Goal: Task Accomplishment & Management: Complete application form

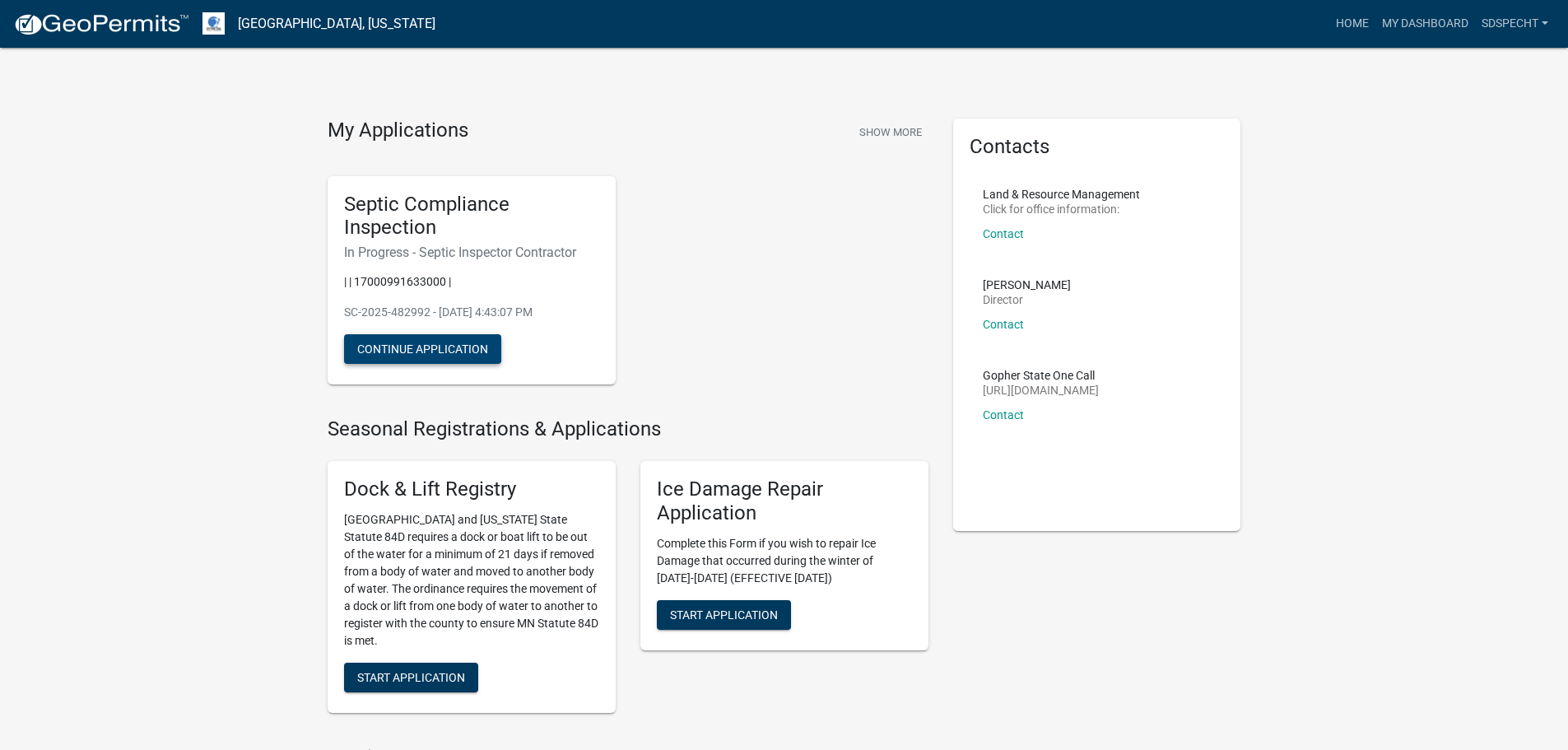
click at [441, 345] on button "Continue Application" at bounding box center [422, 348] width 157 height 30
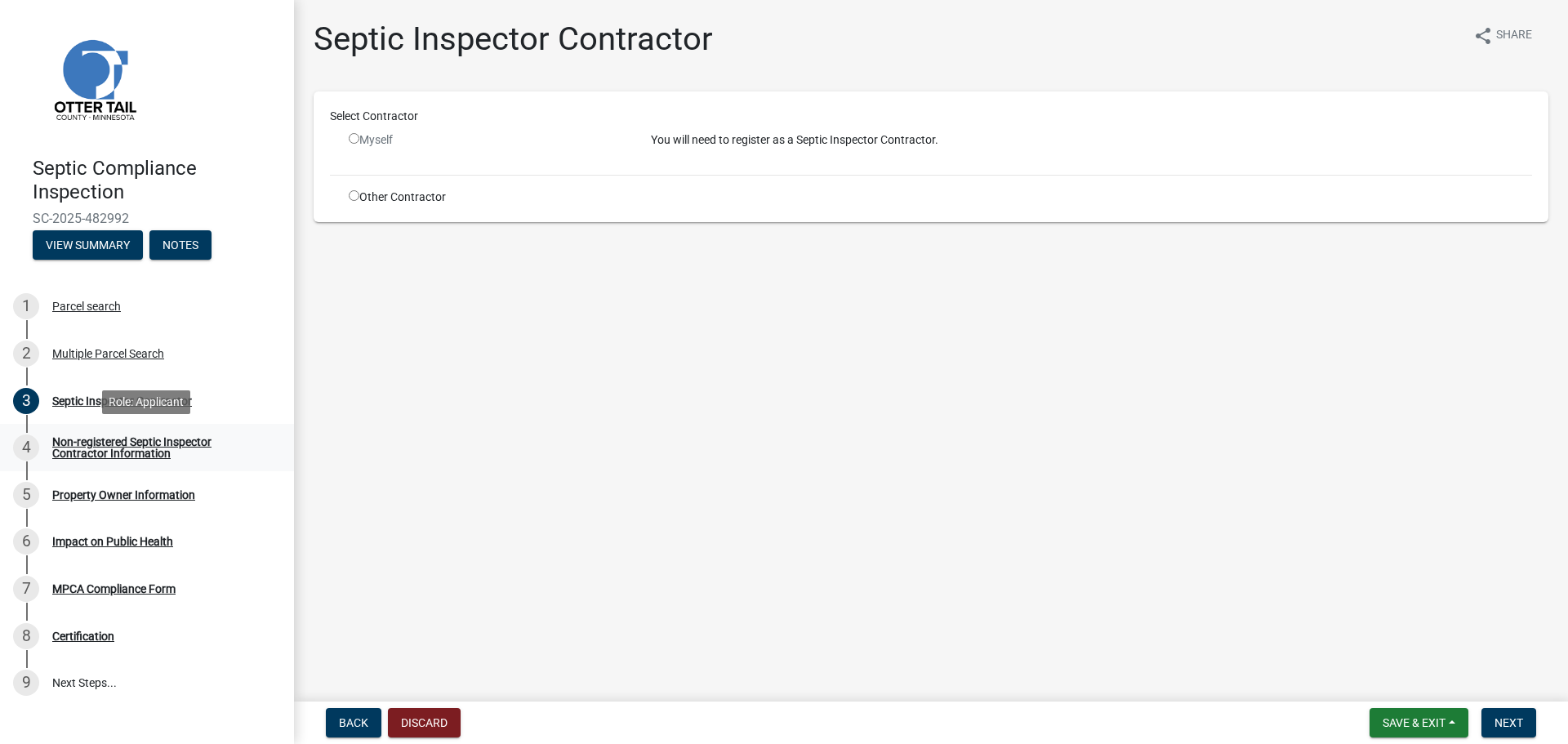
click at [122, 445] on div "Non-registered Septic Inspector Contractor Information" at bounding box center [160, 448] width 215 height 23
click at [548, 464] on main "Septic Inspector Contractor share Share Select Contractor Myself You will need …" at bounding box center [930, 347] width 1274 height 695
click at [91, 357] on div "Multiple Parcel Search" at bounding box center [108, 353] width 111 height 11
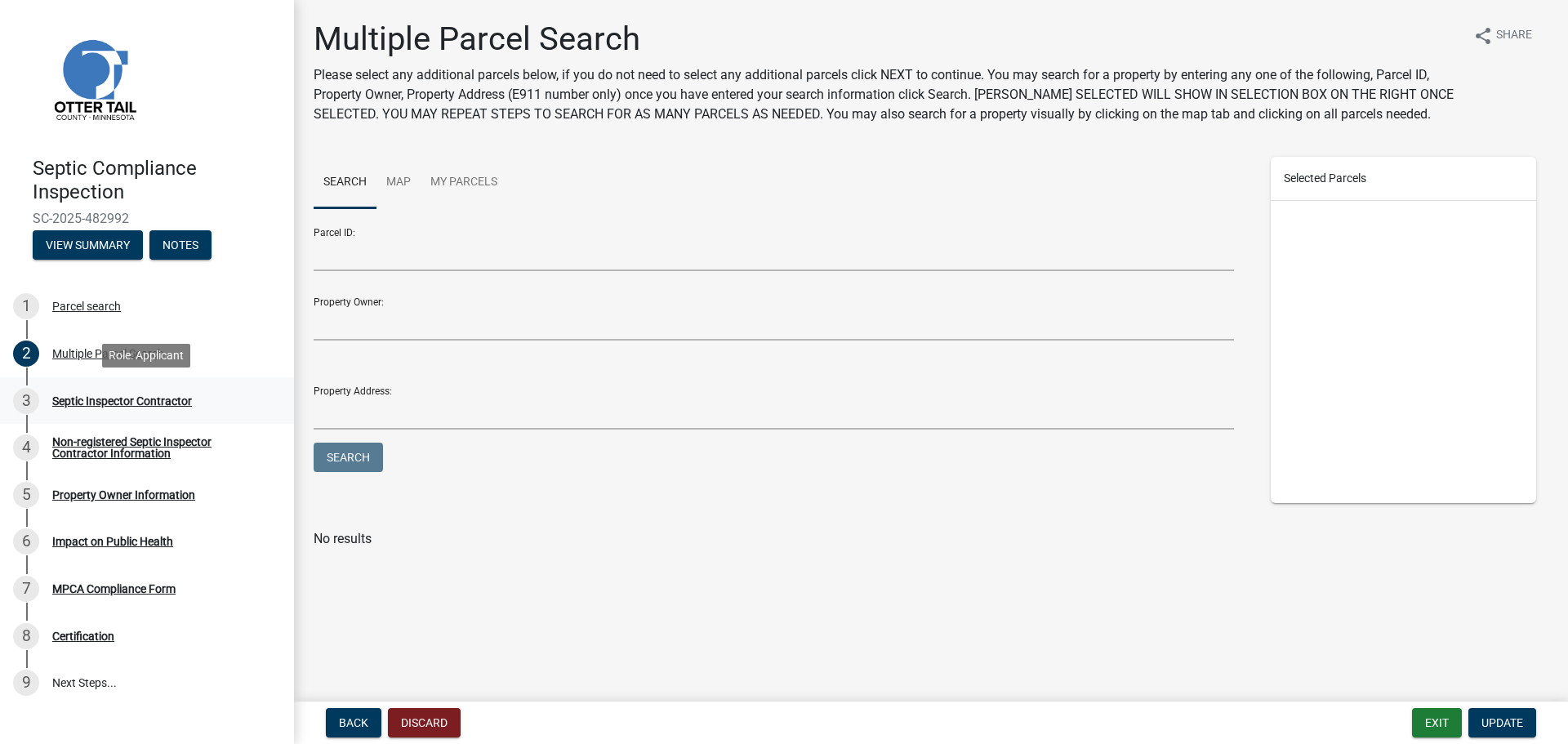
click at [108, 399] on div "Septic Inspector Contractor" at bounding box center [122, 401] width 140 height 11
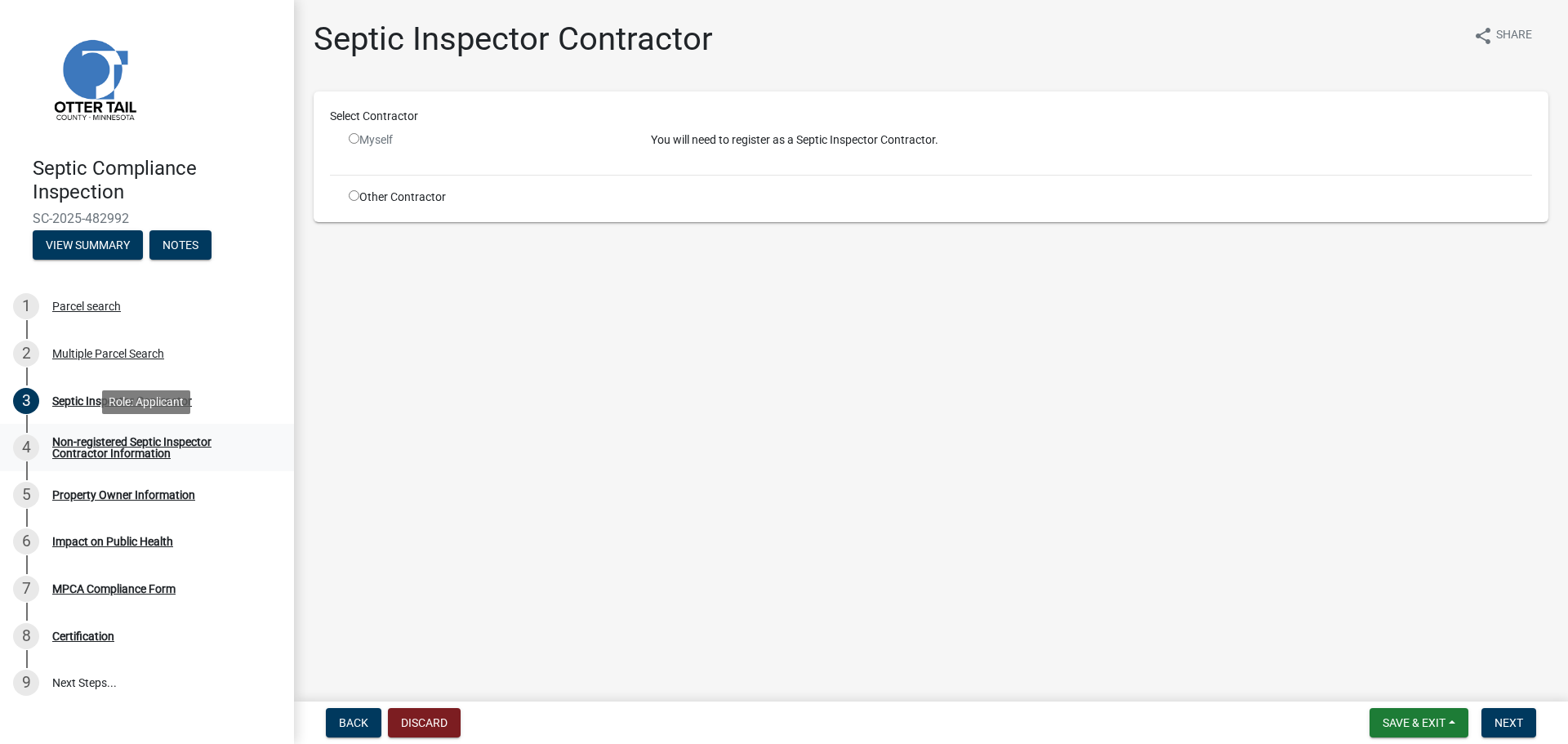
click at [116, 440] on div "Non-registered Septic Inspector Contractor Information" at bounding box center [160, 448] width 215 height 23
click at [137, 497] on div "Property Owner Information" at bounding box center [123, 495] width 143 height 11
click at [352, 193] on input "radio" at bounding box center [353, 194] width 10 height 10
radio input "true"
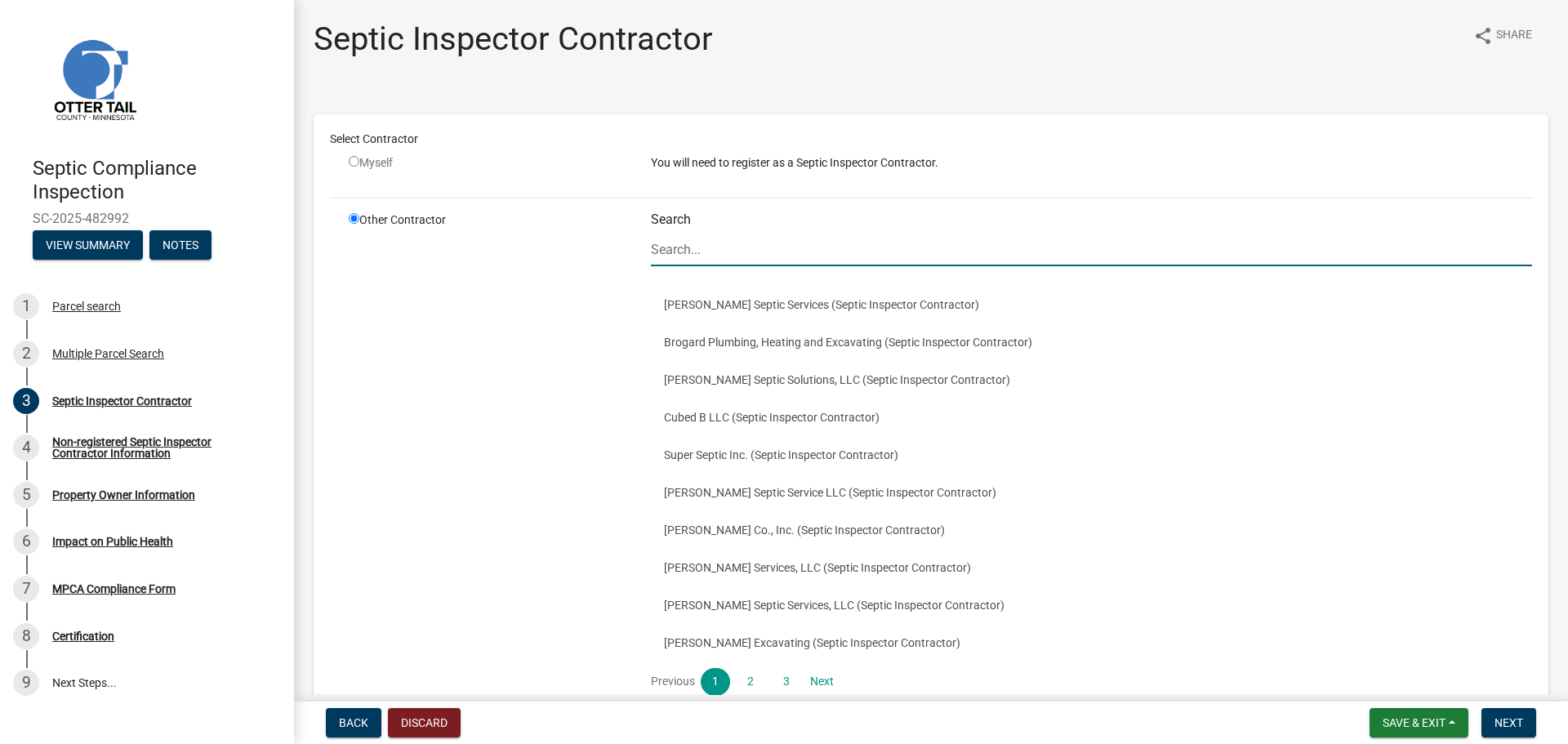
click at [713, 259] on input "Search" at bounding box center [1091, 248] width 881 height 33
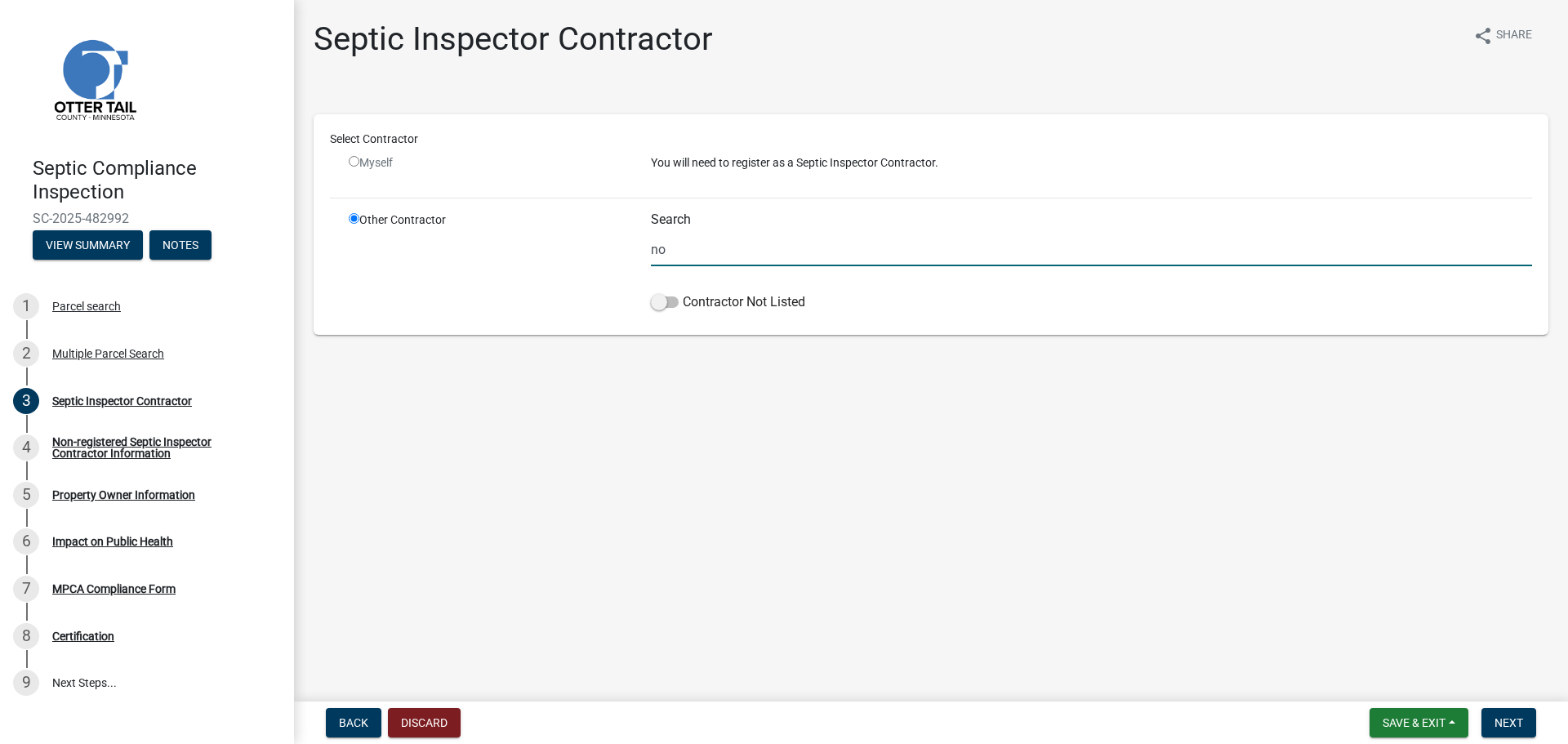
type input "n"
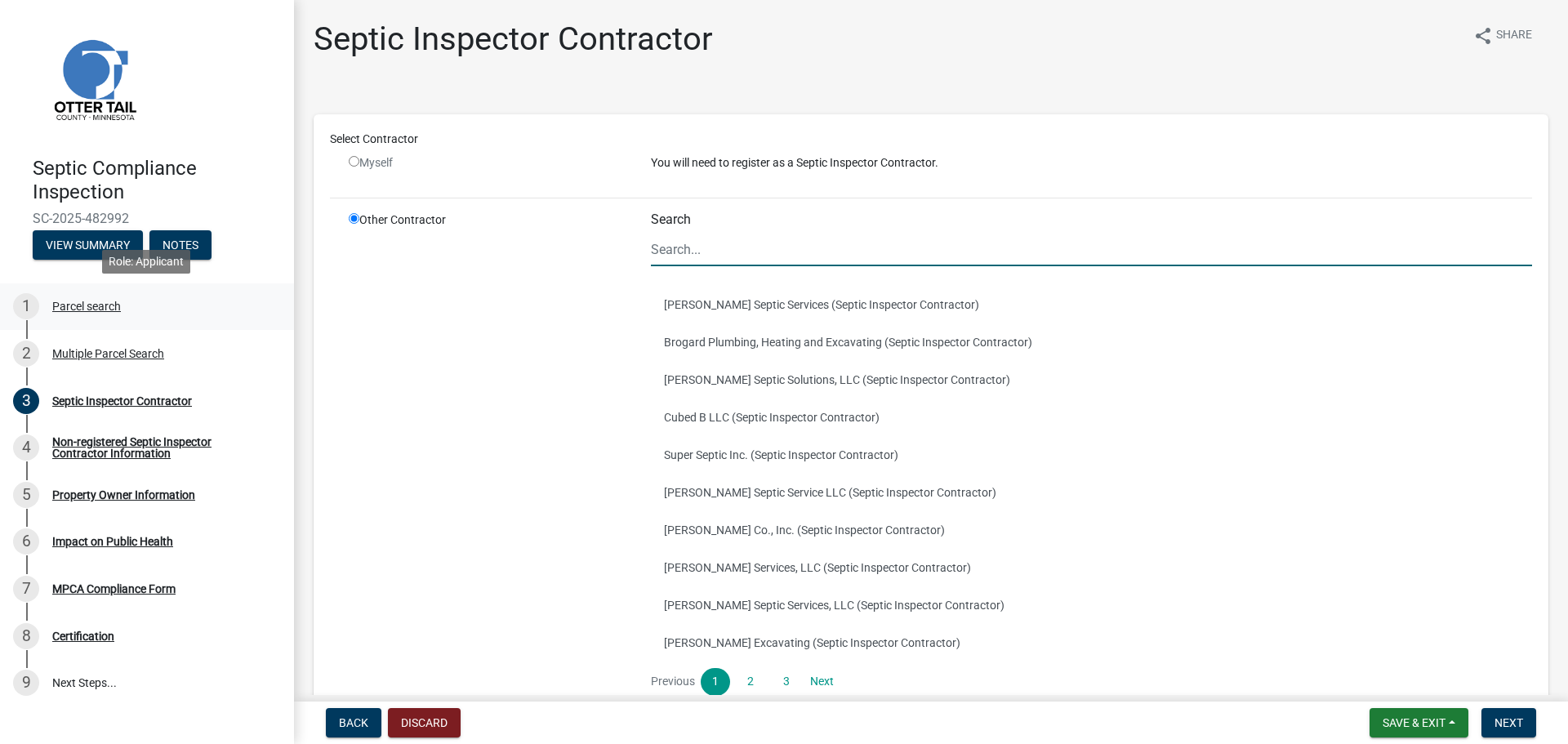
click at [91, 309] on div "Parcel search" at bounding box center [86, 306] width 69 height 11
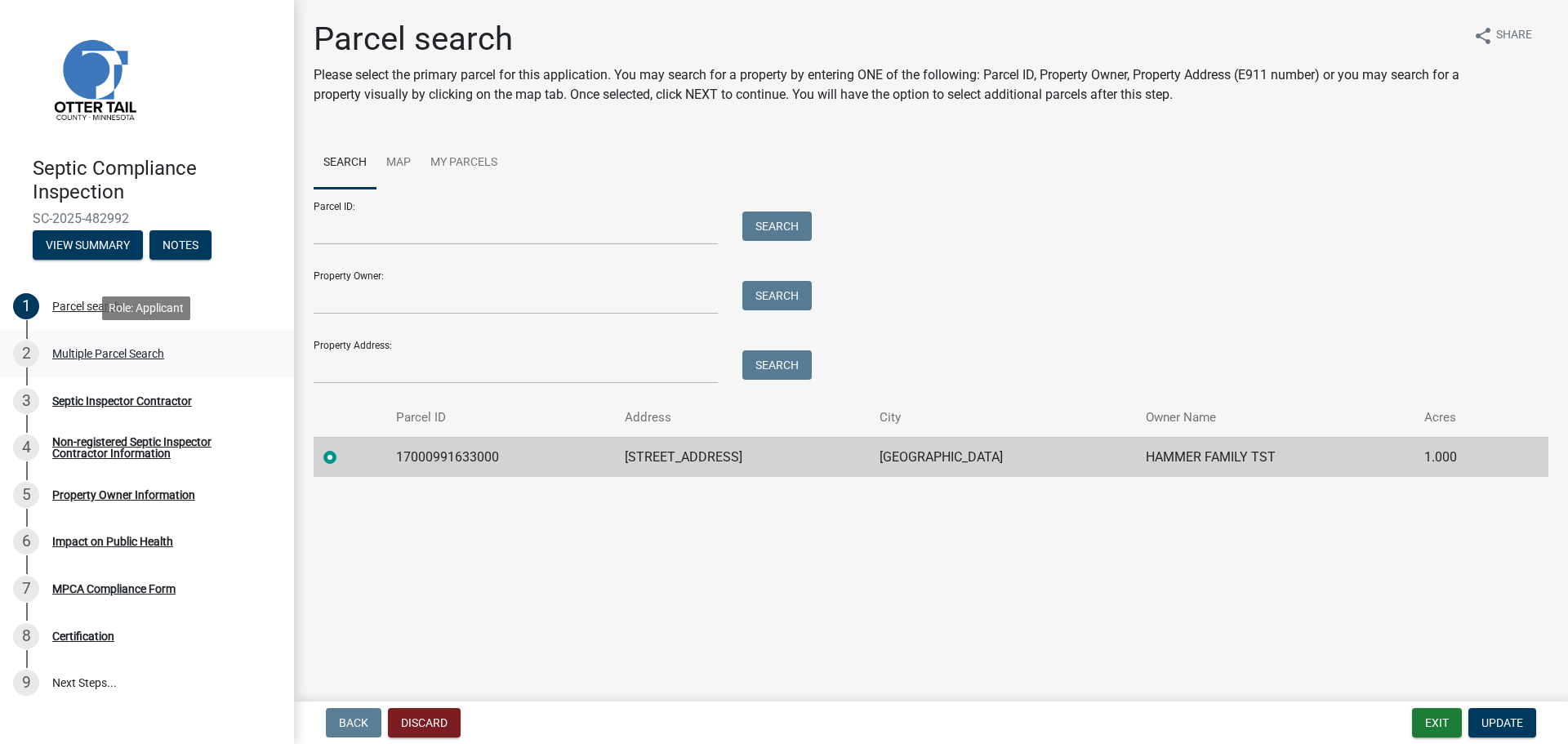
click at [147, 353] on div "Multiple Parcel Search" at bounding box center [108, 353] width 111 height 11
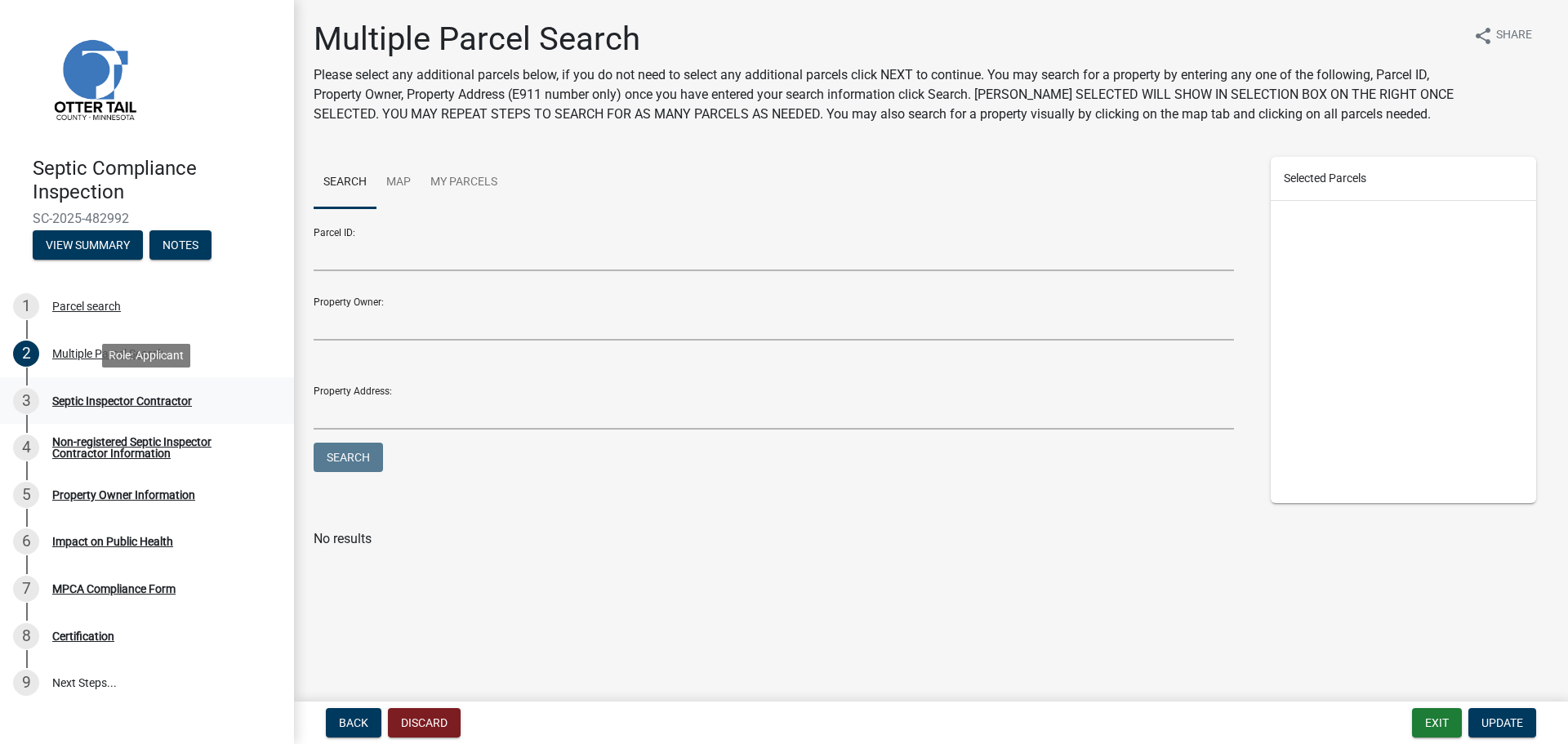
click at [74, 404] on div "Septic Inspector Contractor" at bounding box center [122, 401] width 140 height 11
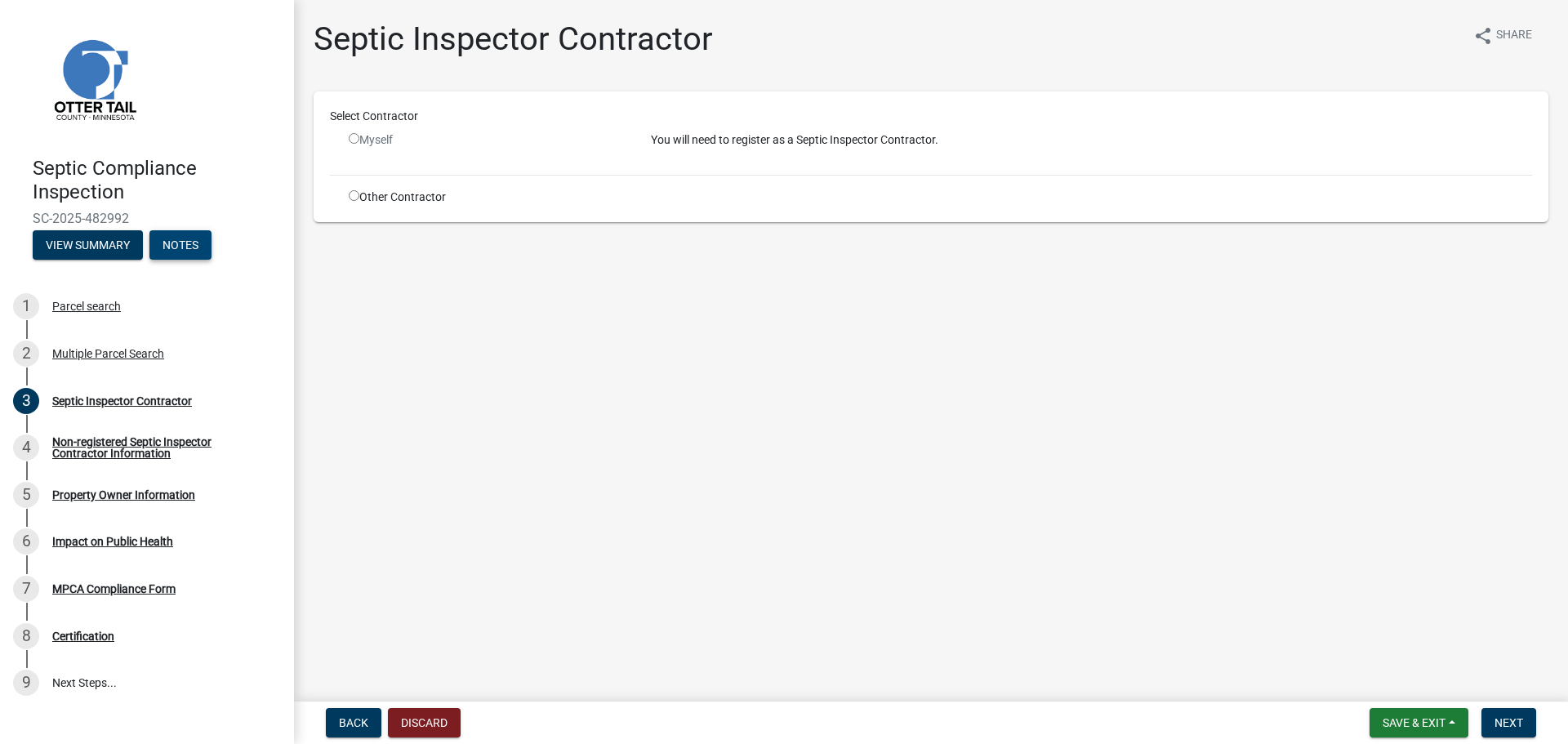
click at [172, 241] on button "Notes" at bounding box center [180, 245] width 62 height 29
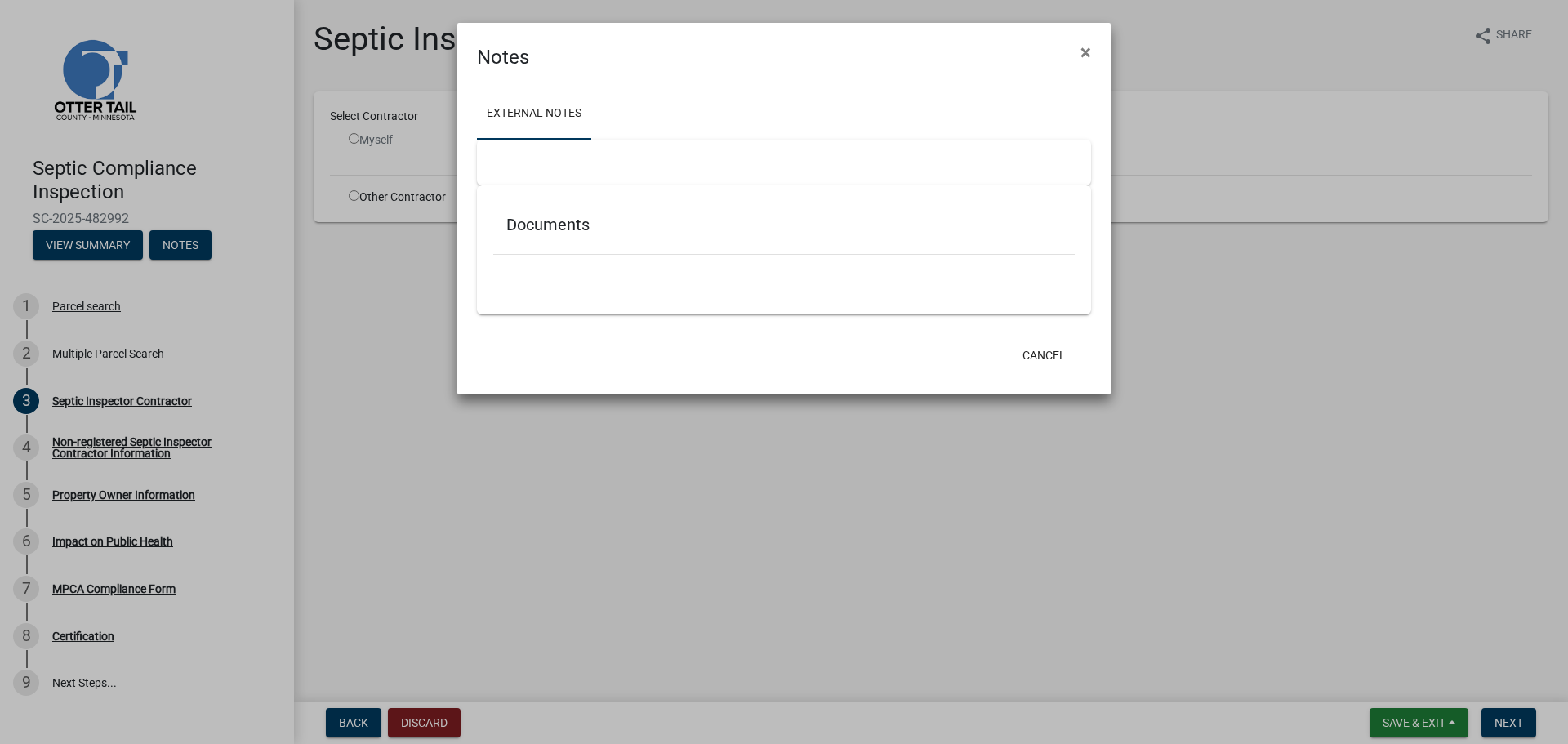
click at [556, 295] on div "Documents" at bounding box center [784, 249] width 614 height 129
click at [1086, 60] on span "×" at bounding box center [1085, 52] width 10 height 23
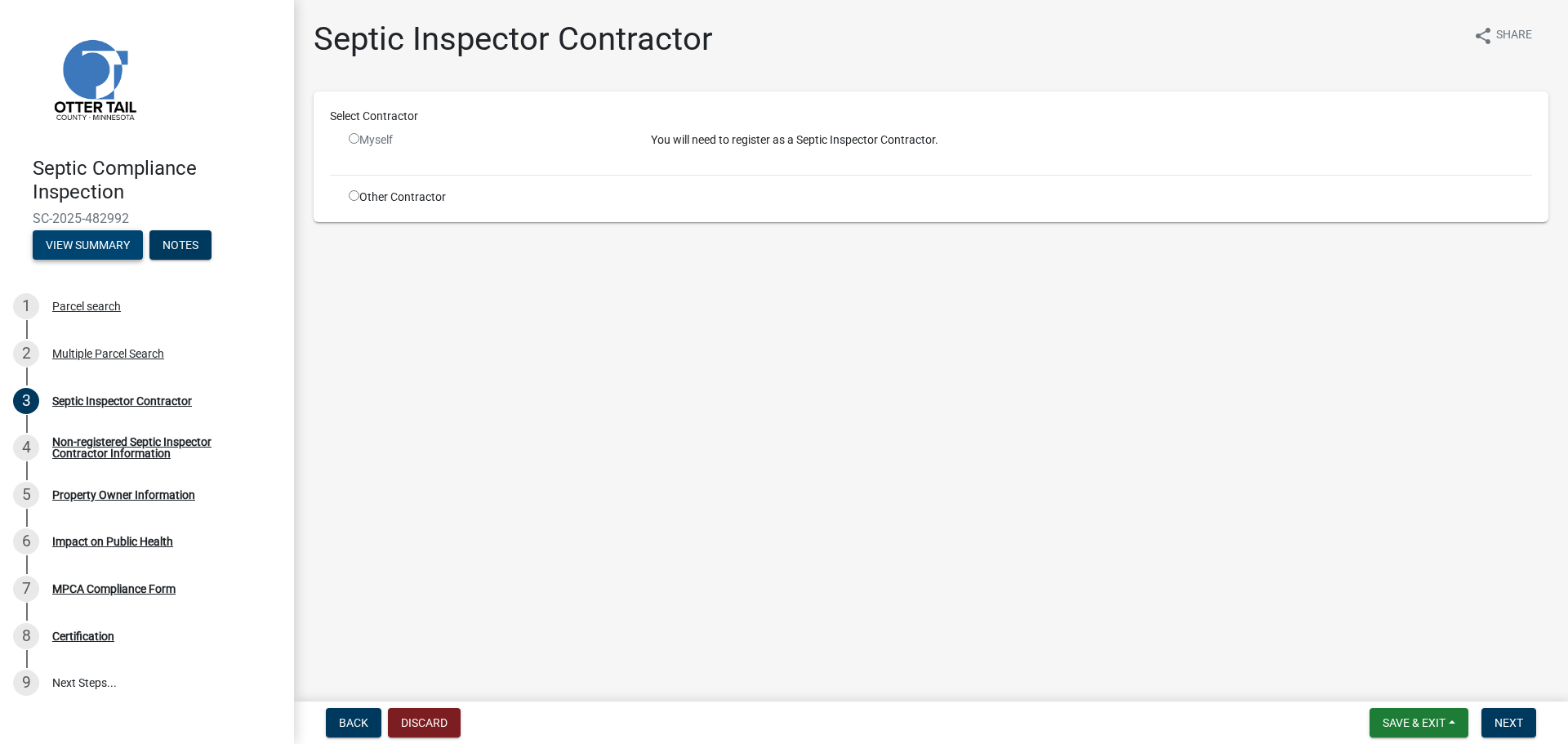
click at [99, 254] on button "View Summary" at bounding box center [88, 245] width 111 height 29
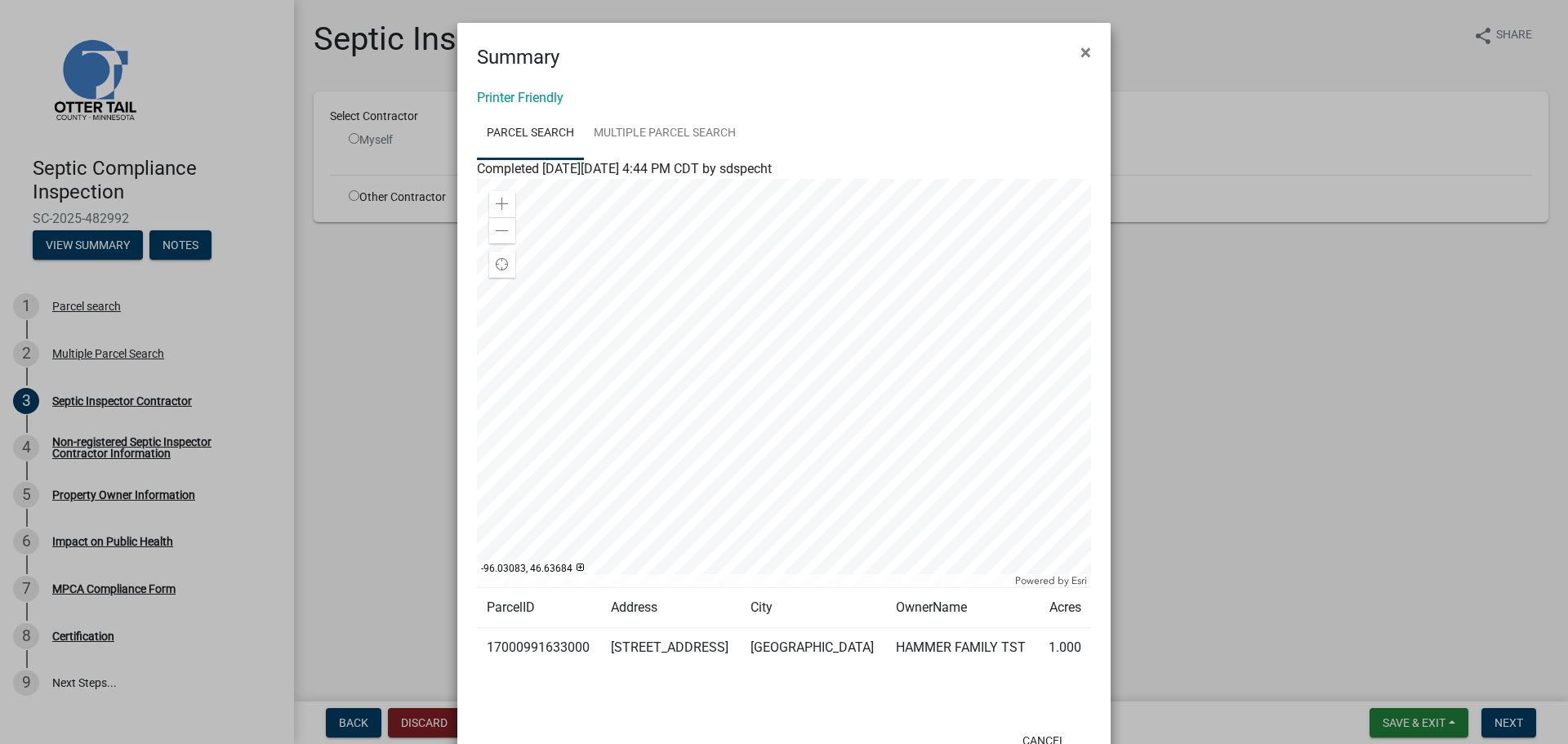
click at [394, 371] on ngb-modal-window "Summary × Printer Friendly Parcel search Multiple Parcel Search Completed [DATE…" at bounding box center [784, 372] width 1568 height 744
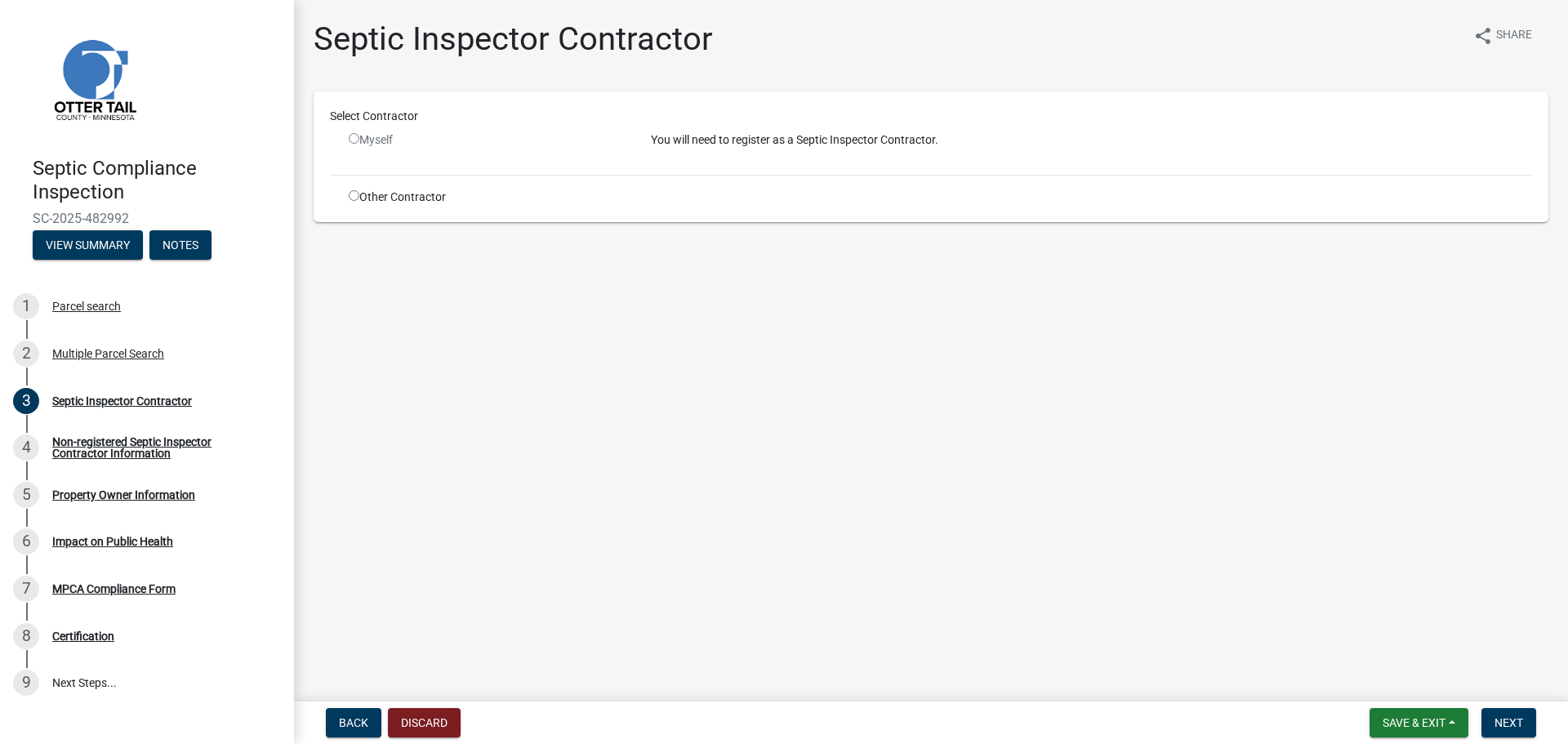
click at [689, 407] on main "Septic Inspector Contractor share Share Select Contractor Myself You will need …" at bounding box center [930, 347] width 1274 height 695
click at [53, 245] on button "View Summary" at bounding box center [88, 245] width 111 height 29
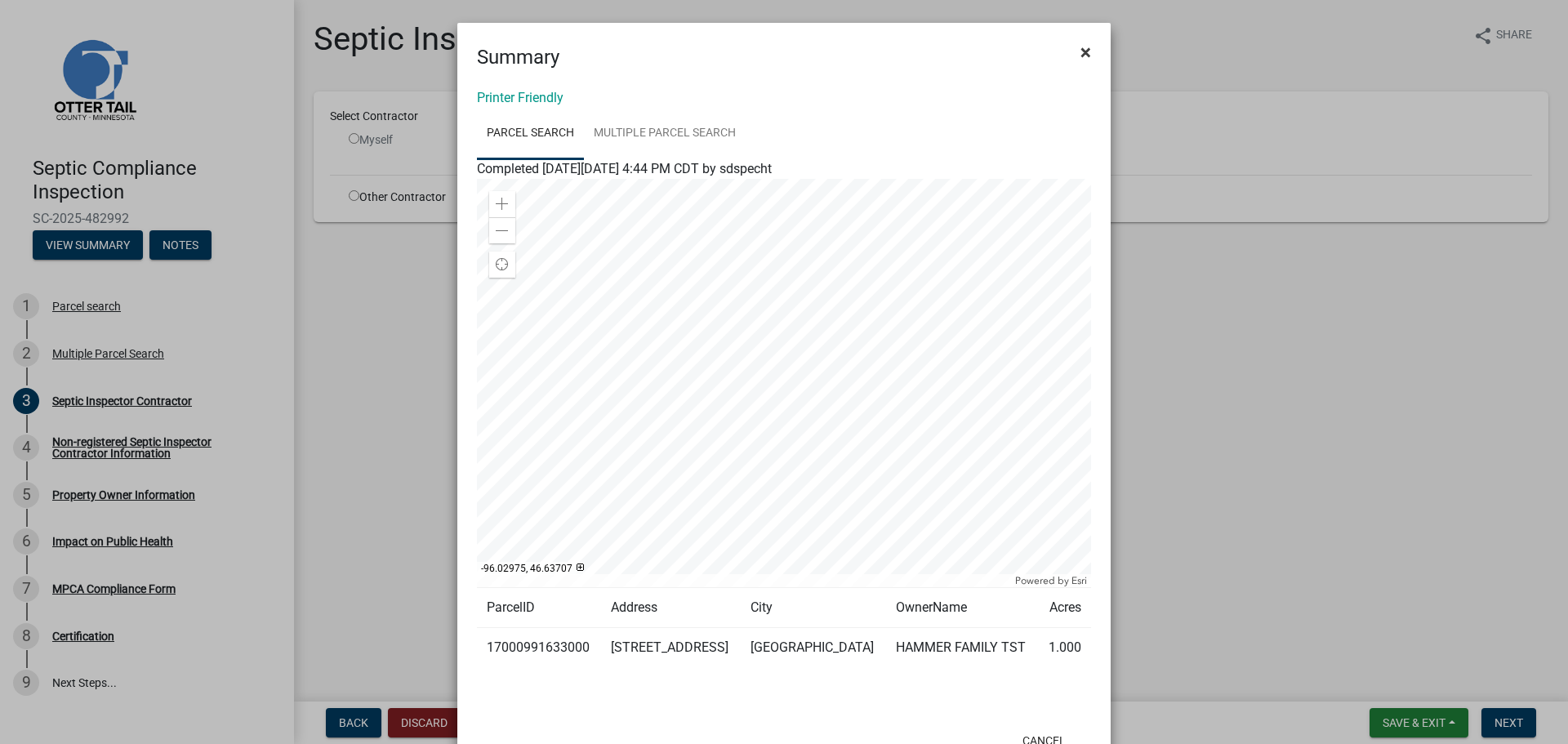
click at [1082, 49] on span "×" at bounding box center [1085, 52] width 10 height 23
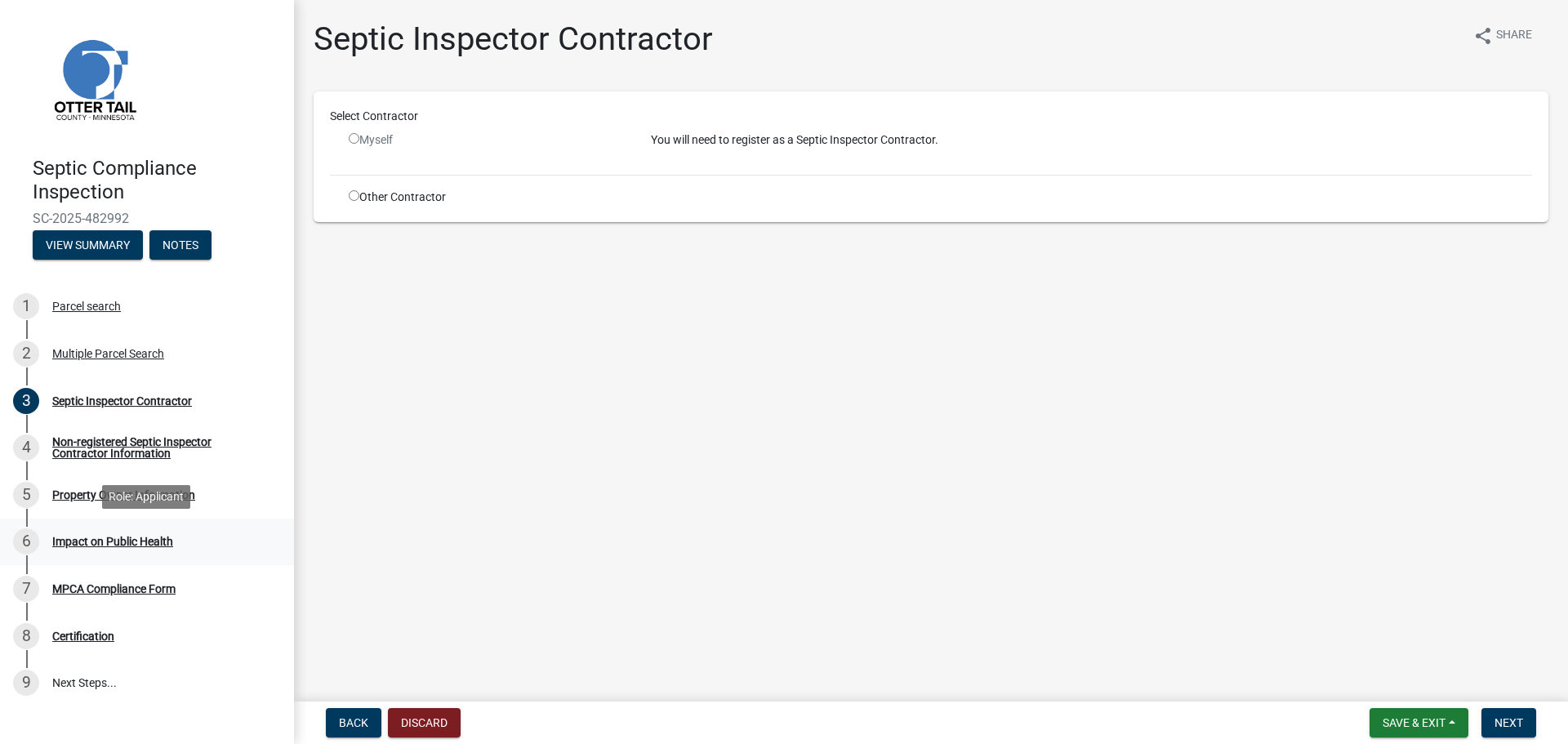
click at [79, 541] on div "Impact on Public Health" at bounding box center [112, 541] width 121 height 11
click at [86, 588] on div "MPCA Compliance Form" at bounding box center [113, 588] width 124 height 11
click at [94, 631] on div "Certification" at bounding box center [83, 636] width 62 height 11
click at [464, 721] on div "Back Discard Save & Exit Save Save & Exit Next" at bounding box center [930, 722] width 1248 height 29
click at [437, 734] on button "Discard" at bounding box center [424, 722] width 73 height 29
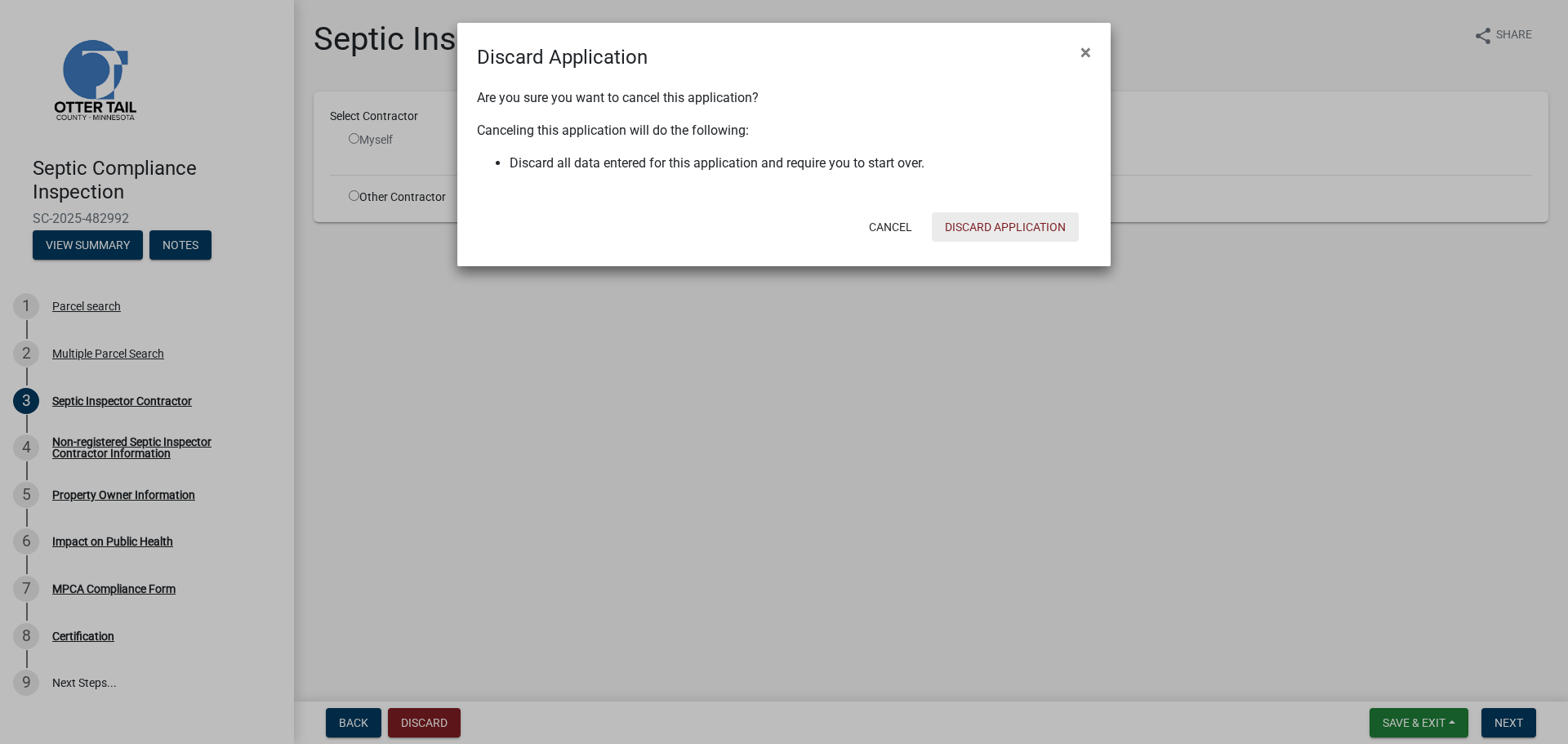
click at [975, 226] on button "Discard Application" at bounding box center [1006, 227] width 147 height 29
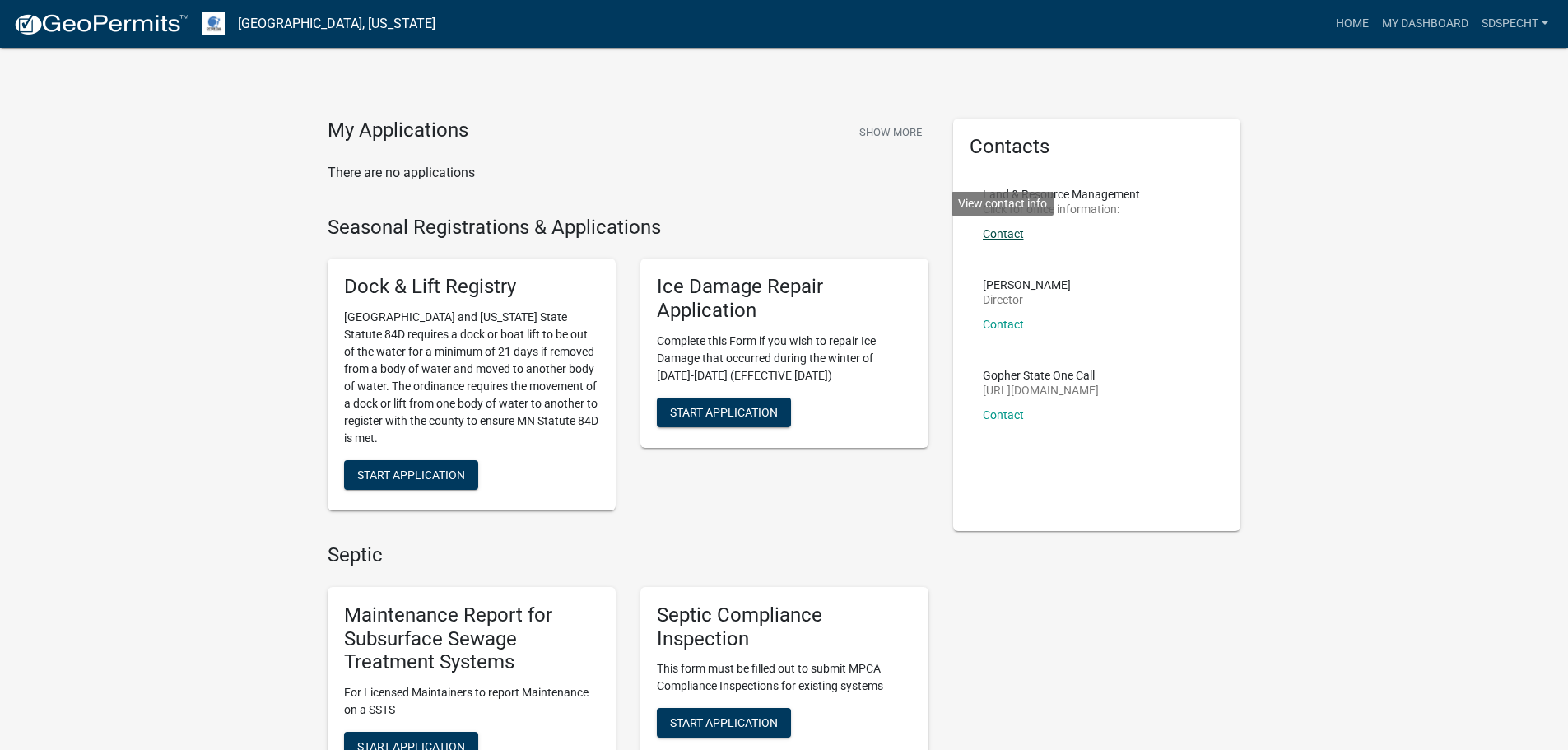
click at [998, 228] on link "Contact" at bounding box center [1002, 234] width 41 height 13
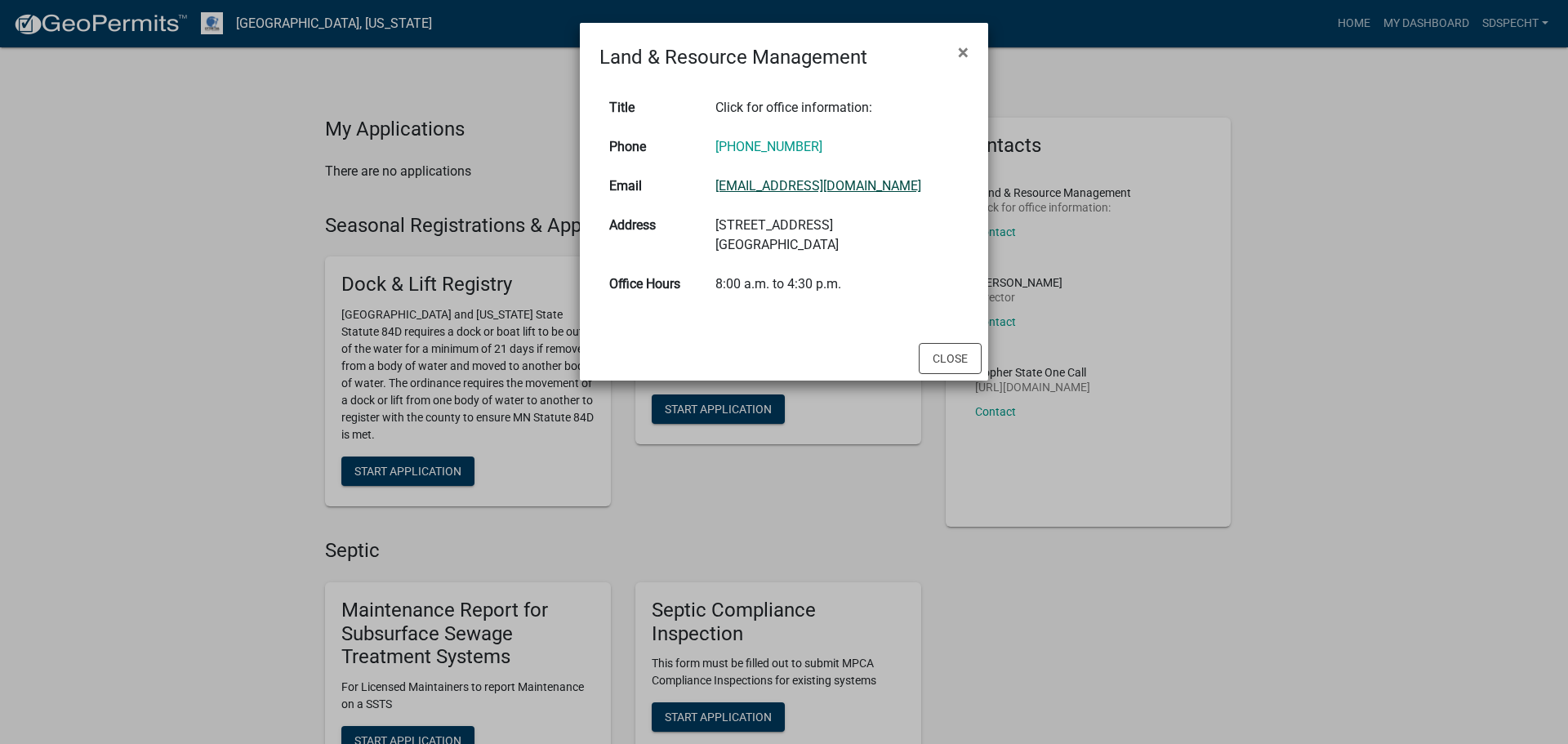
click at [832, 184] on link "[EMAIL_ADDRESS][DOMAIN_NAME]" at bounding box center [818, 186] width 206 height 15
click at [960, 51] on span "×" at bounding box center [963, 52] width 10 height 23
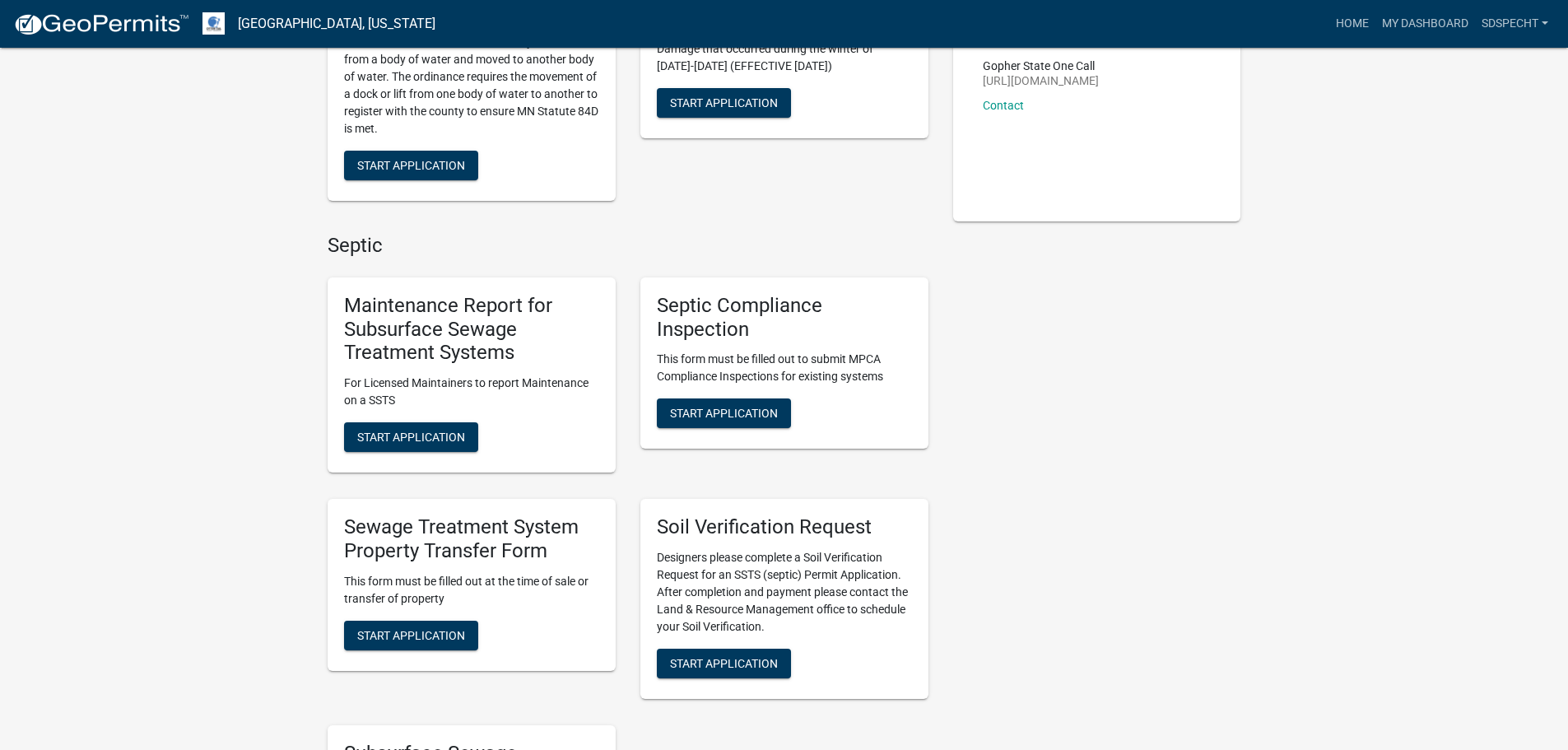
scroll to position [494, 0]
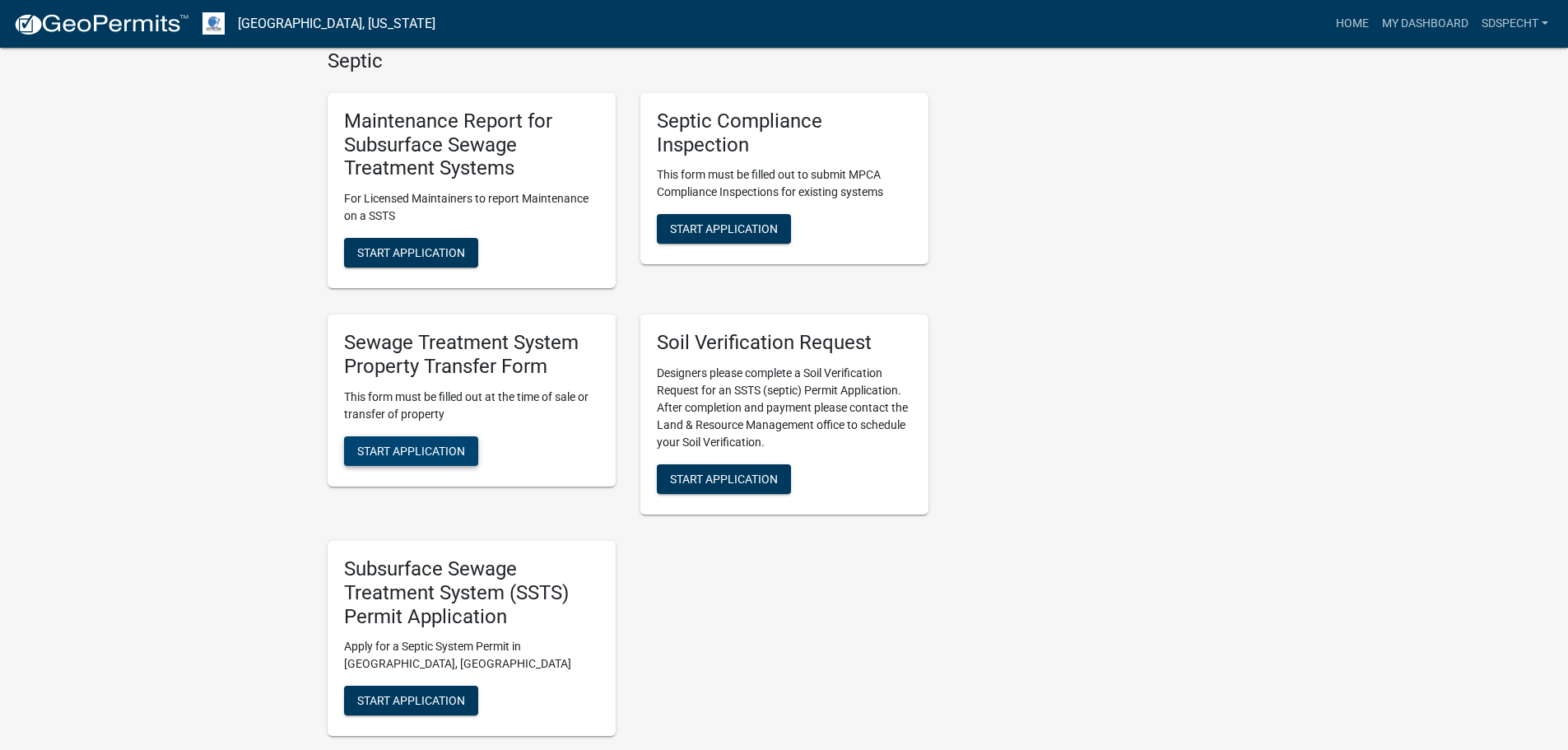
click at [367, 454] on span "Start Application" at bounding box center [410, 450] width 108 height 13
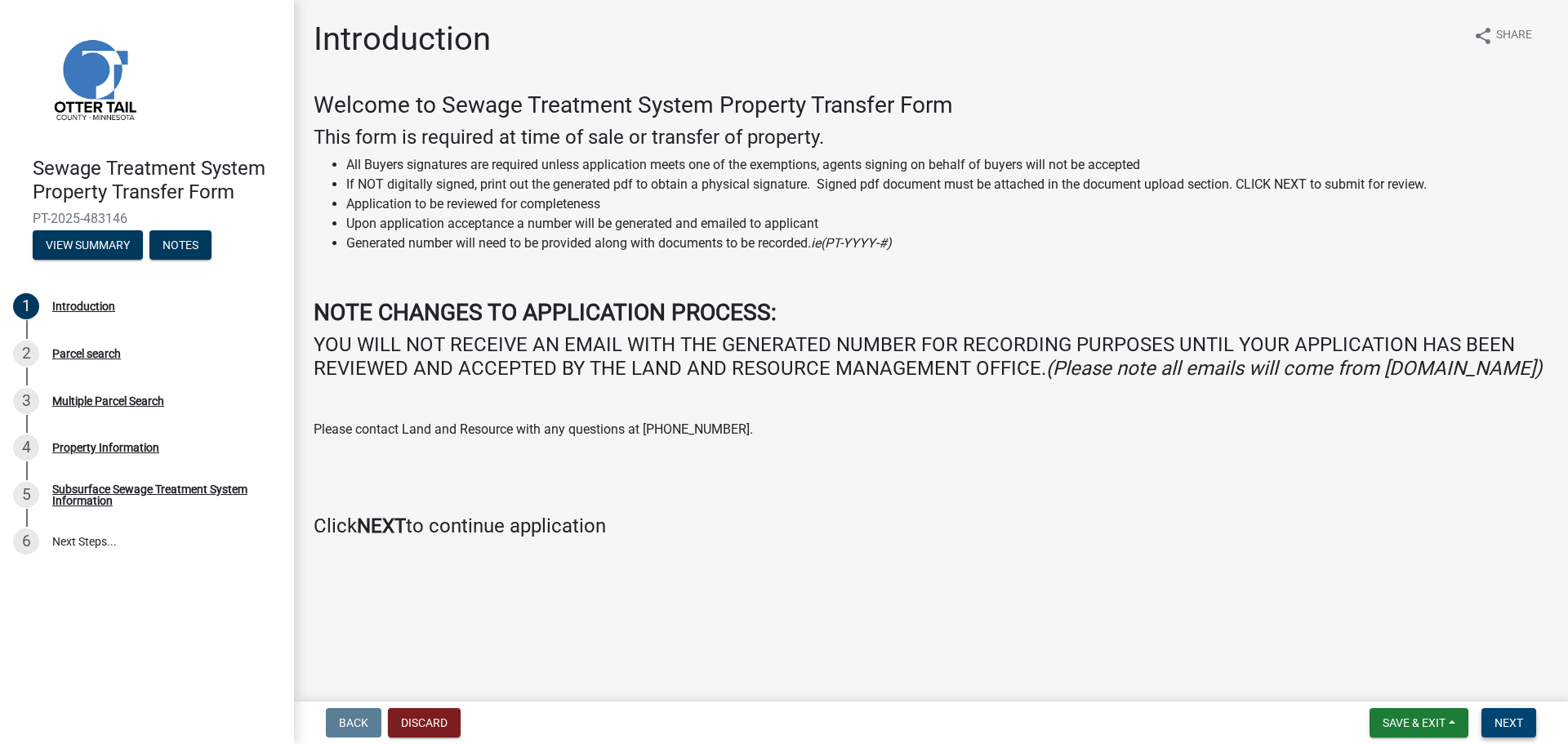
click at [1504, 727] on span "Next" at bounding box center [1508, 722] width 28 height 13
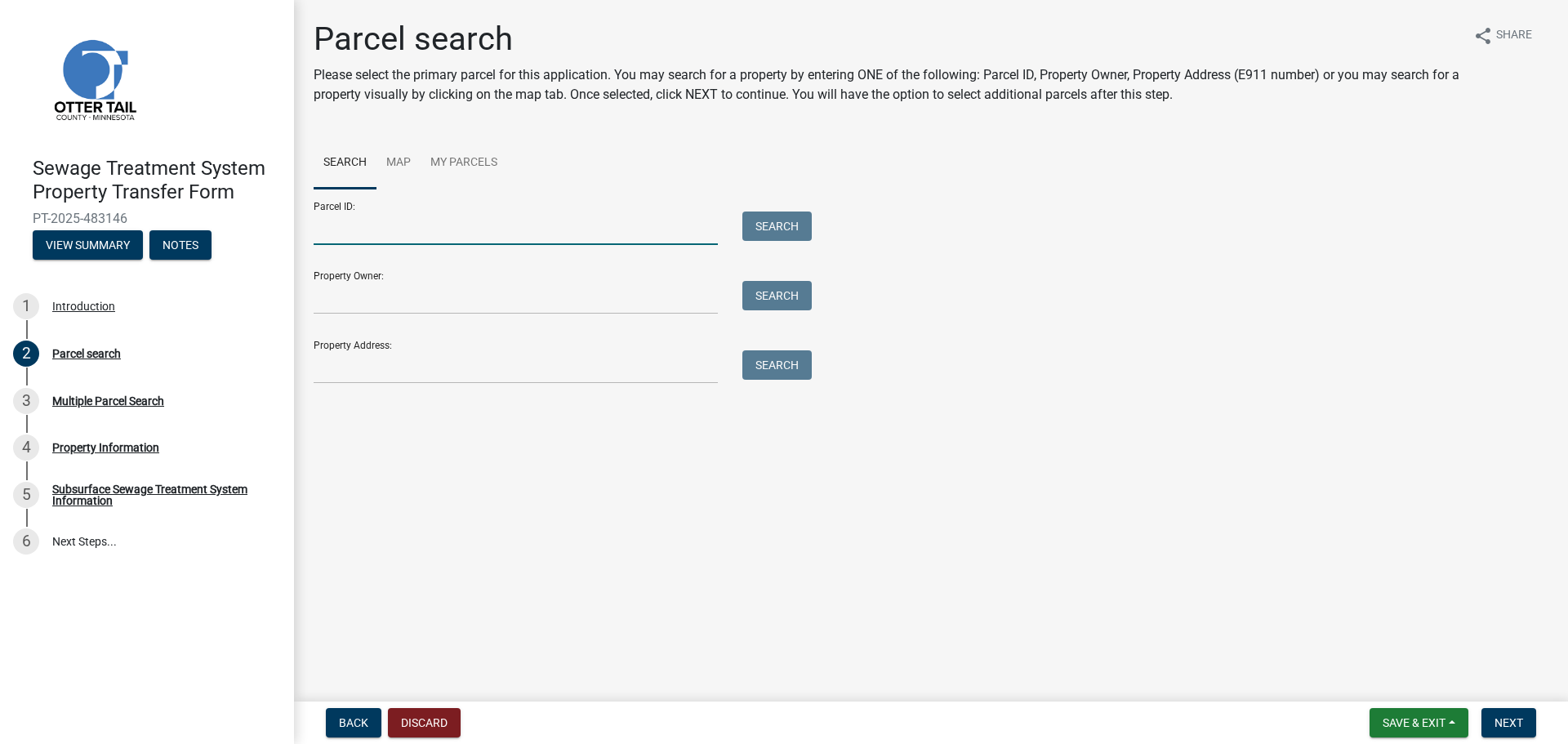
click at [437, 220] on input "Parcel ID:" at bounding box center [516, 228] width 404 height 33
paste input "17000991633000"
type input "17000991633000"
click at [790, 221] on button "Search" at bounding box center [777, 226] width 70 height 29
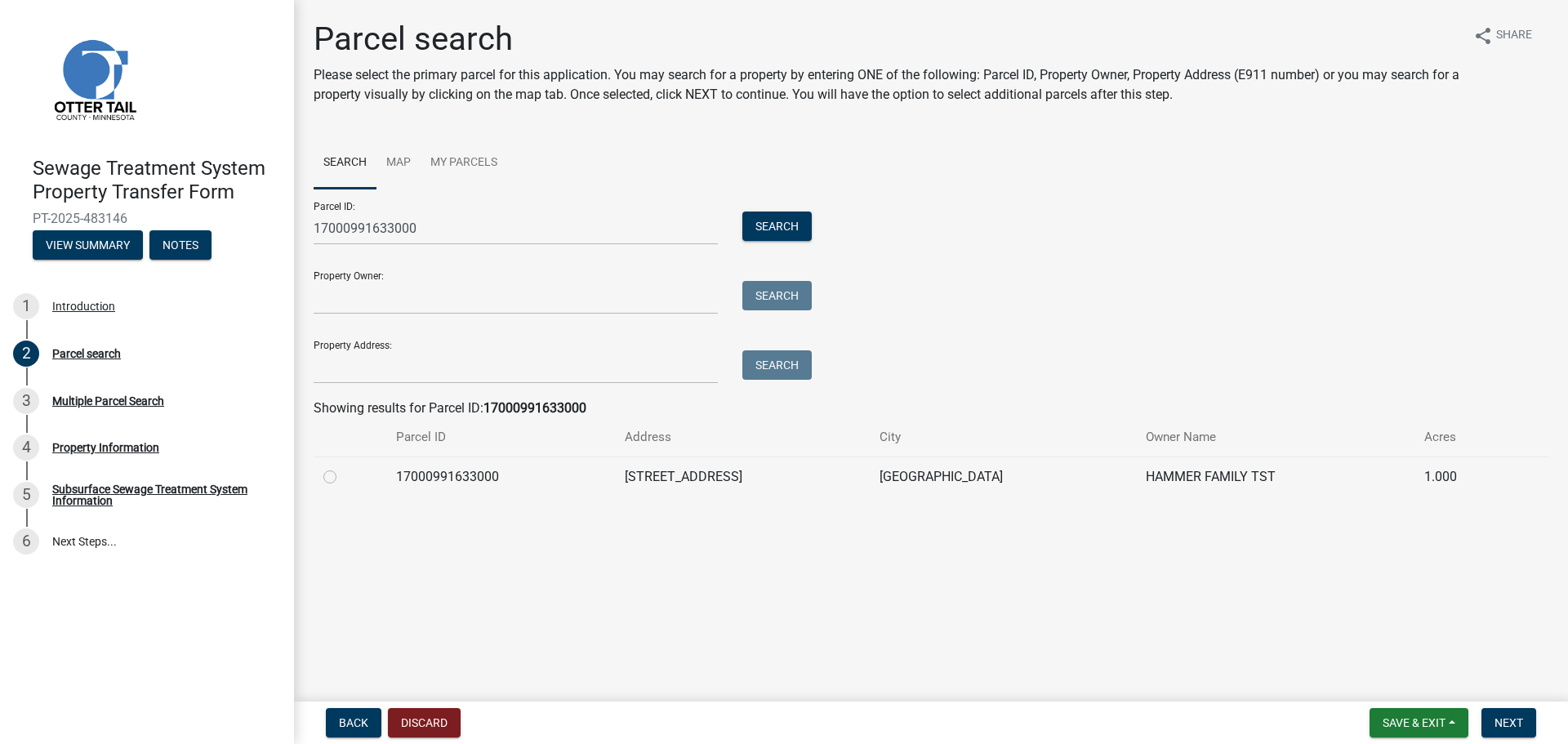
click at [343, 467] on label at bounding box center [343, 467] width 0 height 0
click at [343, 477] on input "radio" at bounding box center [348, 472] width 10 height 10
radio input "true"
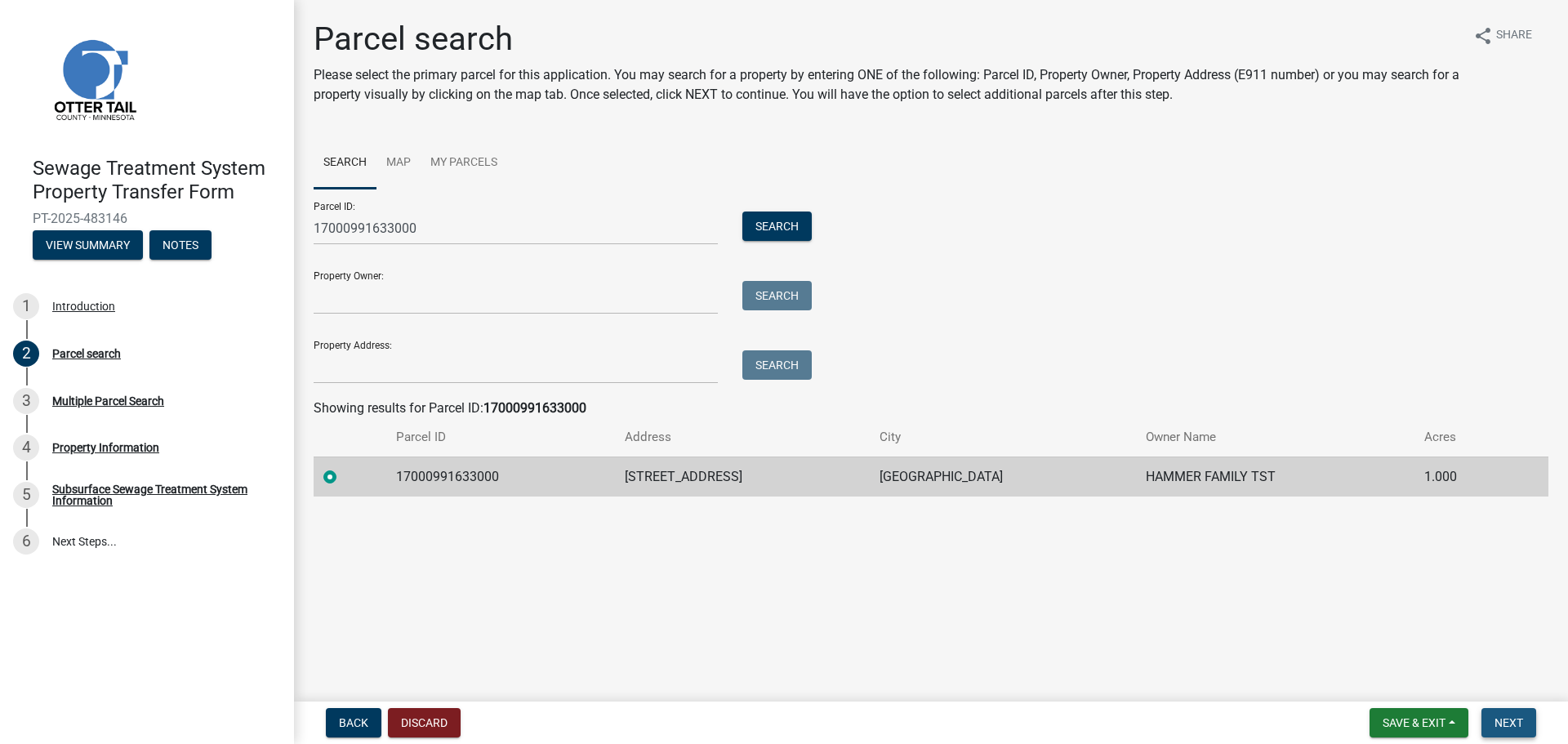
click at [1512, 730] on button "Next" at bounding box center [1509, 722] width 55 height 29
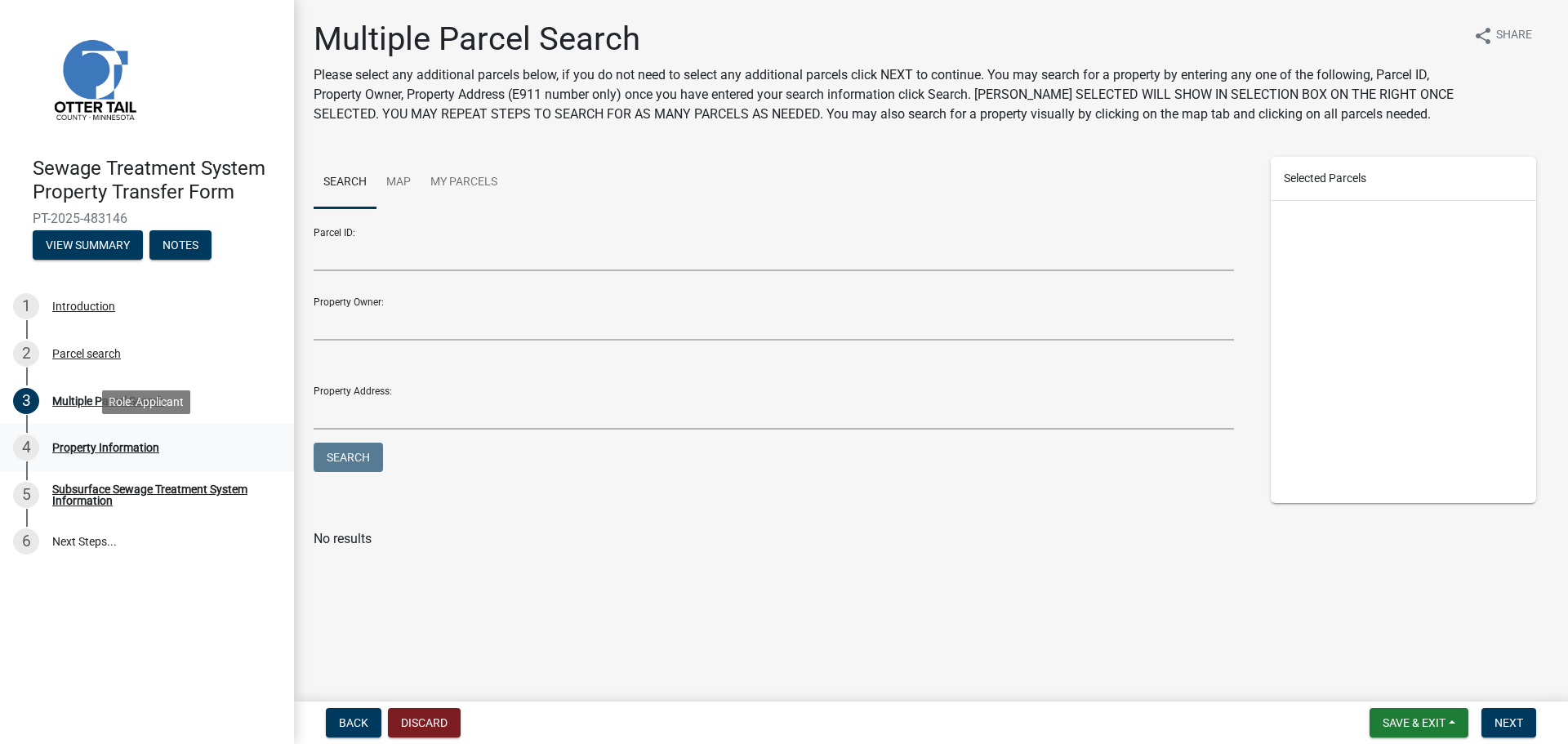
click at [84, 446] on div "Property Information" at bounding box center [105, 448] width 107 height 11
click at [1494, 728] on span "Next" at bounding box center [1508, 722] width 28 height 13
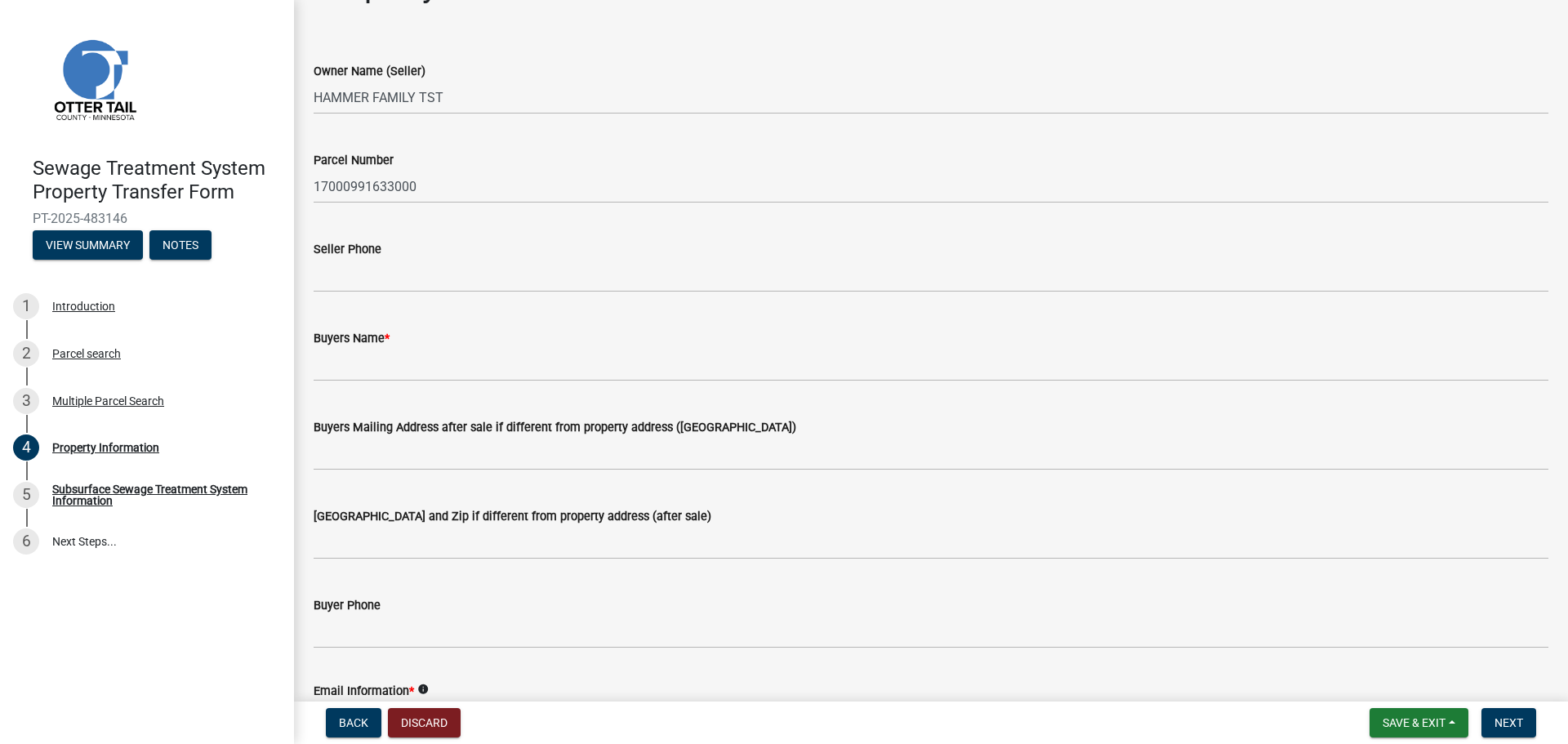
scroll to position [81, 0]
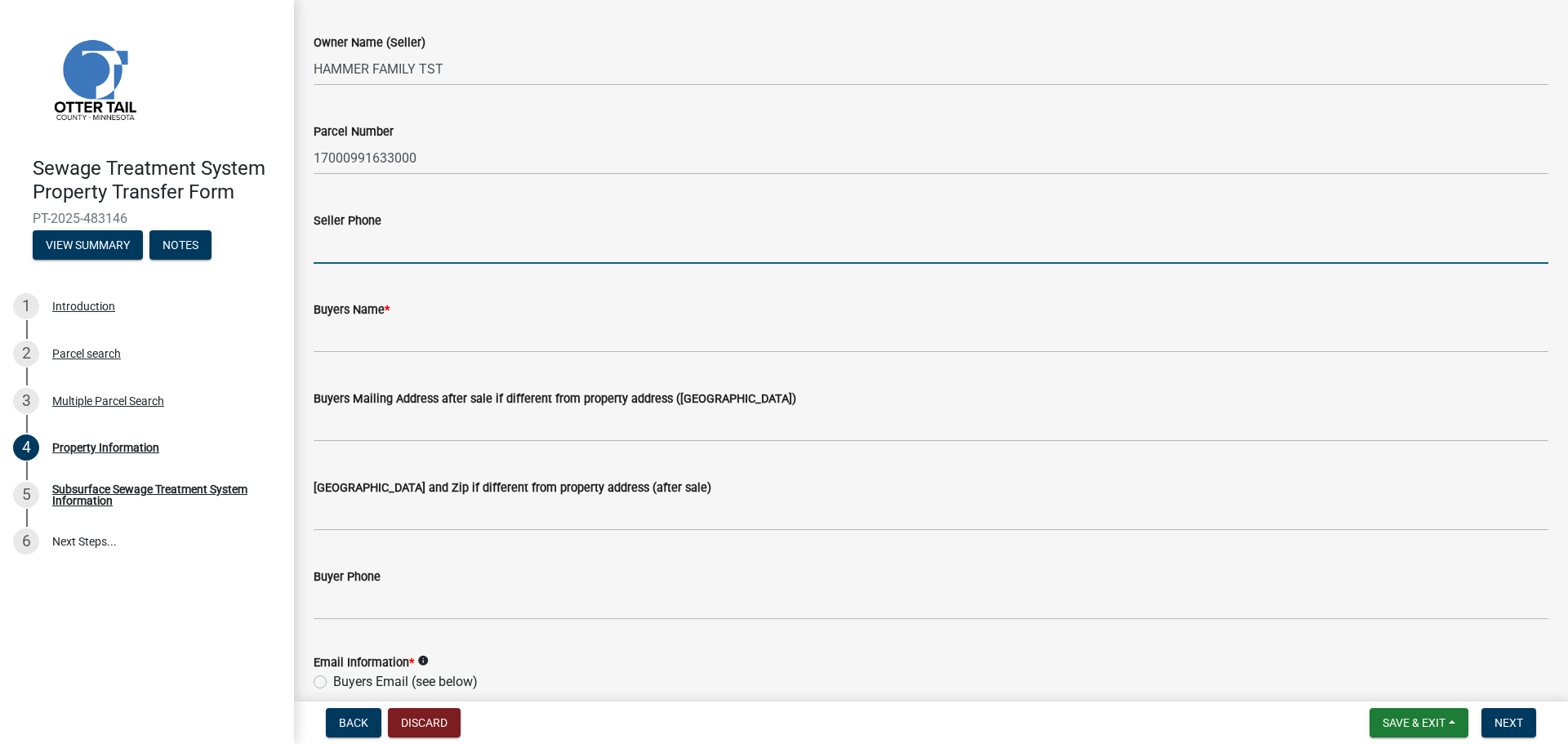
click at [363, 257] on input "Seller Phone" at bounding box center [930, 246] width 1235 height 33
drag, startPoint x: 333, startPoint y: 251, endPoint x: 356, endPoint y: 254, distance: 23.2
click at [333, 251] on input "Seller Phone" at bounding box center [930, 246] width 1235 height 33
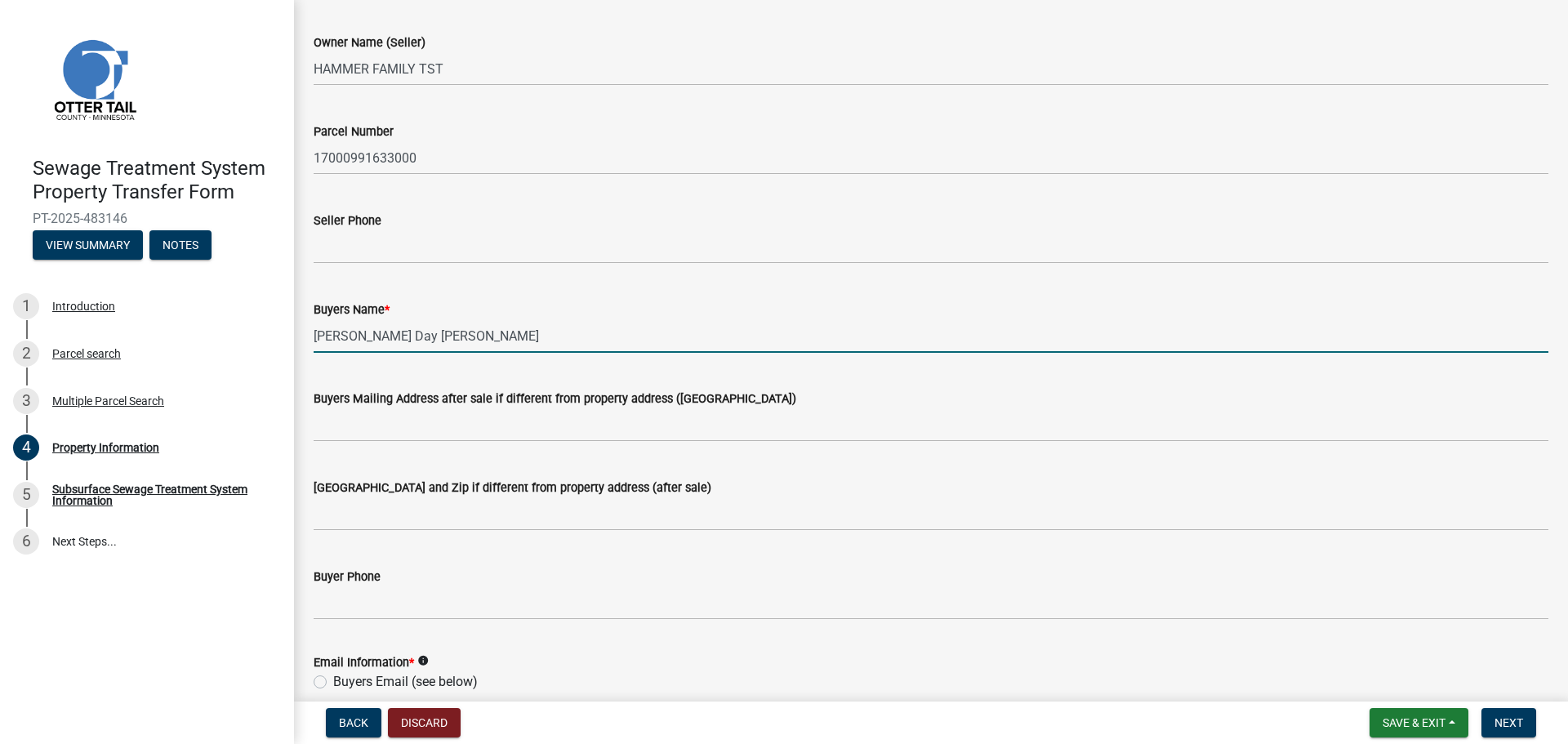
type input "[PERSON_NAME] Day [PERSON_NAME]"
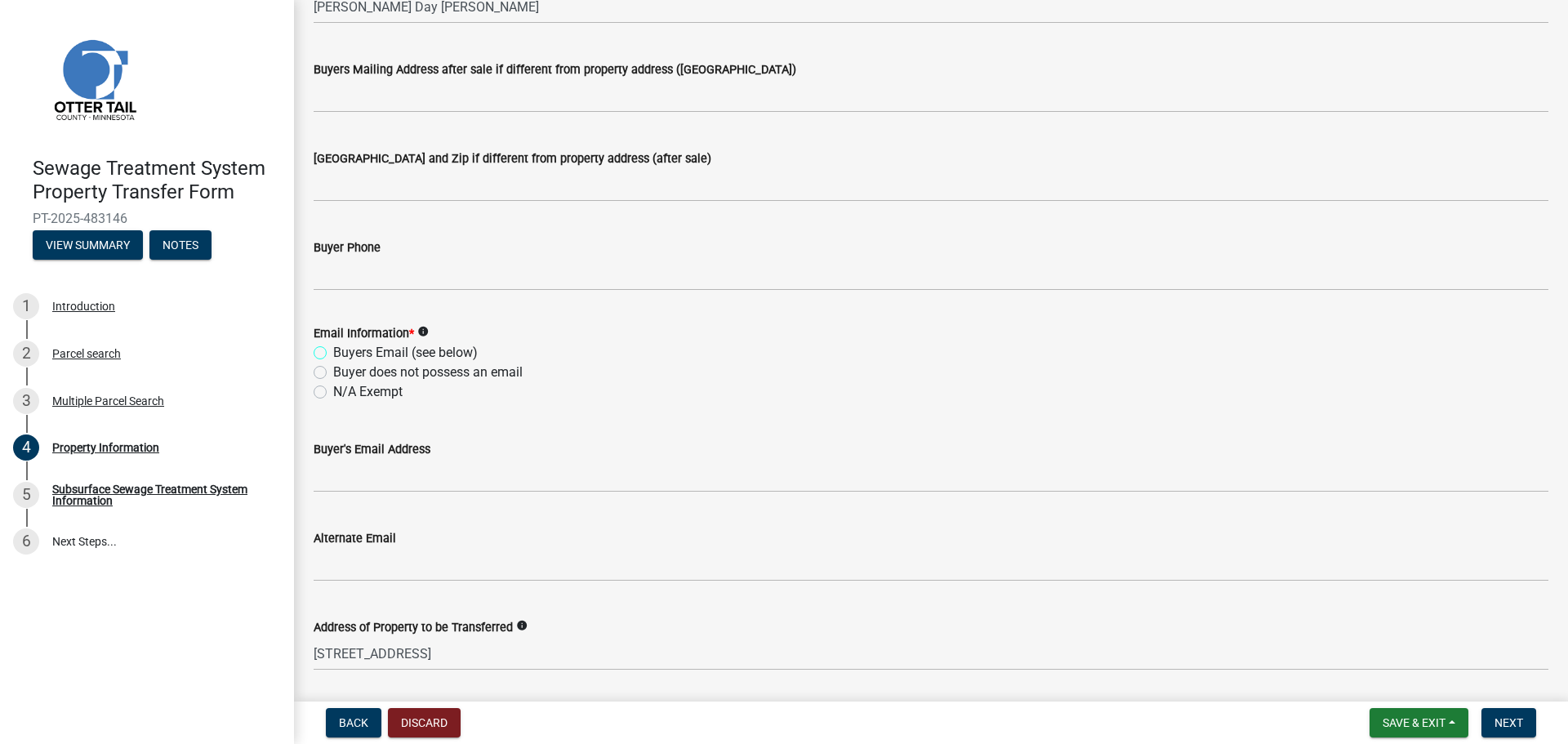
scroll to position [490, 0]
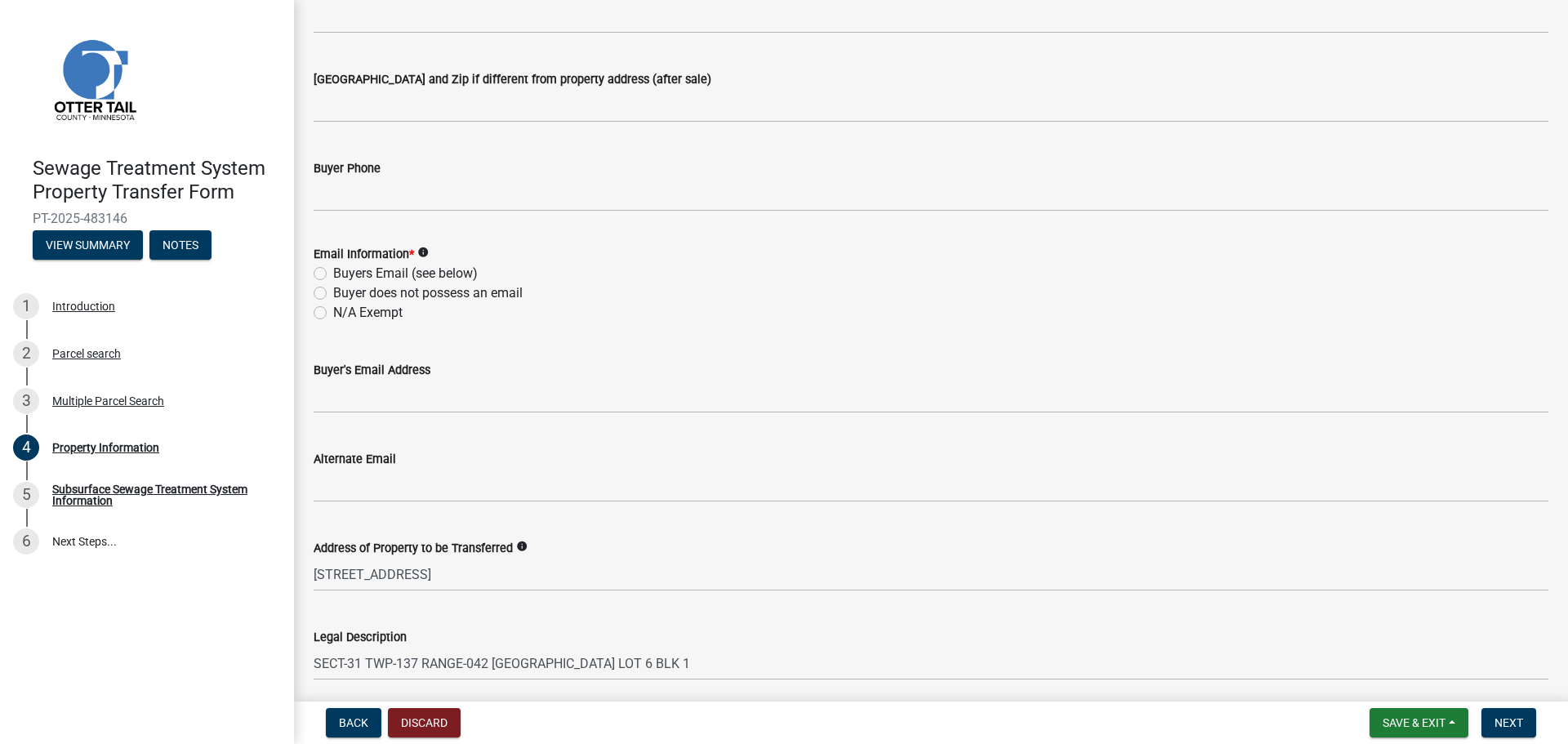
click at [333, 274] on label "Buyers Email (see below)" at bounding box center [405, 273] width 145 height 20
click at [333, 274] on input "Buyers Email (see below)" at bounding box center [338, 268] width 10 height 10
radio input "true"
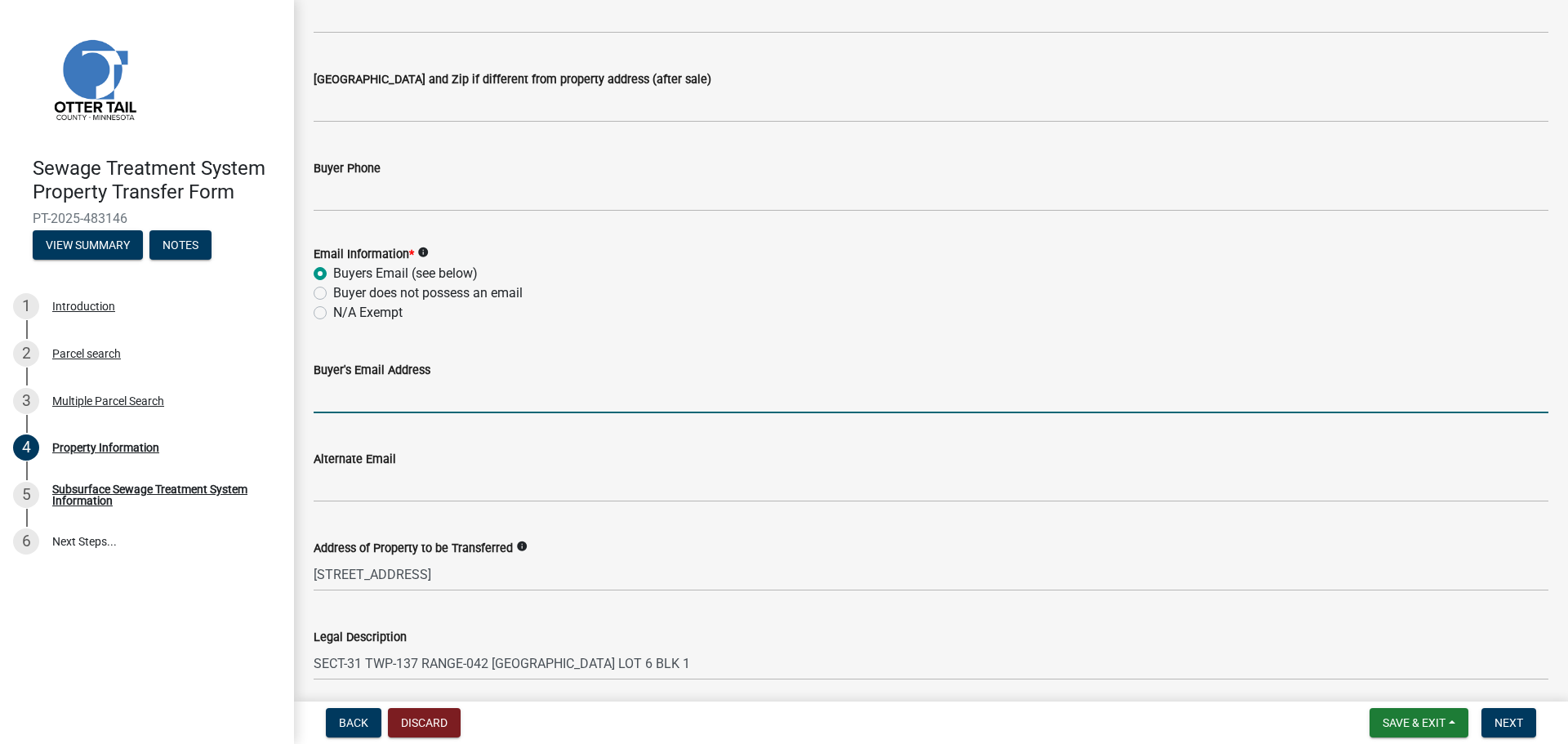
click at [358, 407] on input "Buyer's Email Address" at bounding box center [930, 396] width 1235 height 33
click at [350, 402] on input "Buyer's Email Address" at bounding box center [930, 396] width 1235 height 33
type input "[EMAIL_ADDRESS][DOMAIN_NAME]"
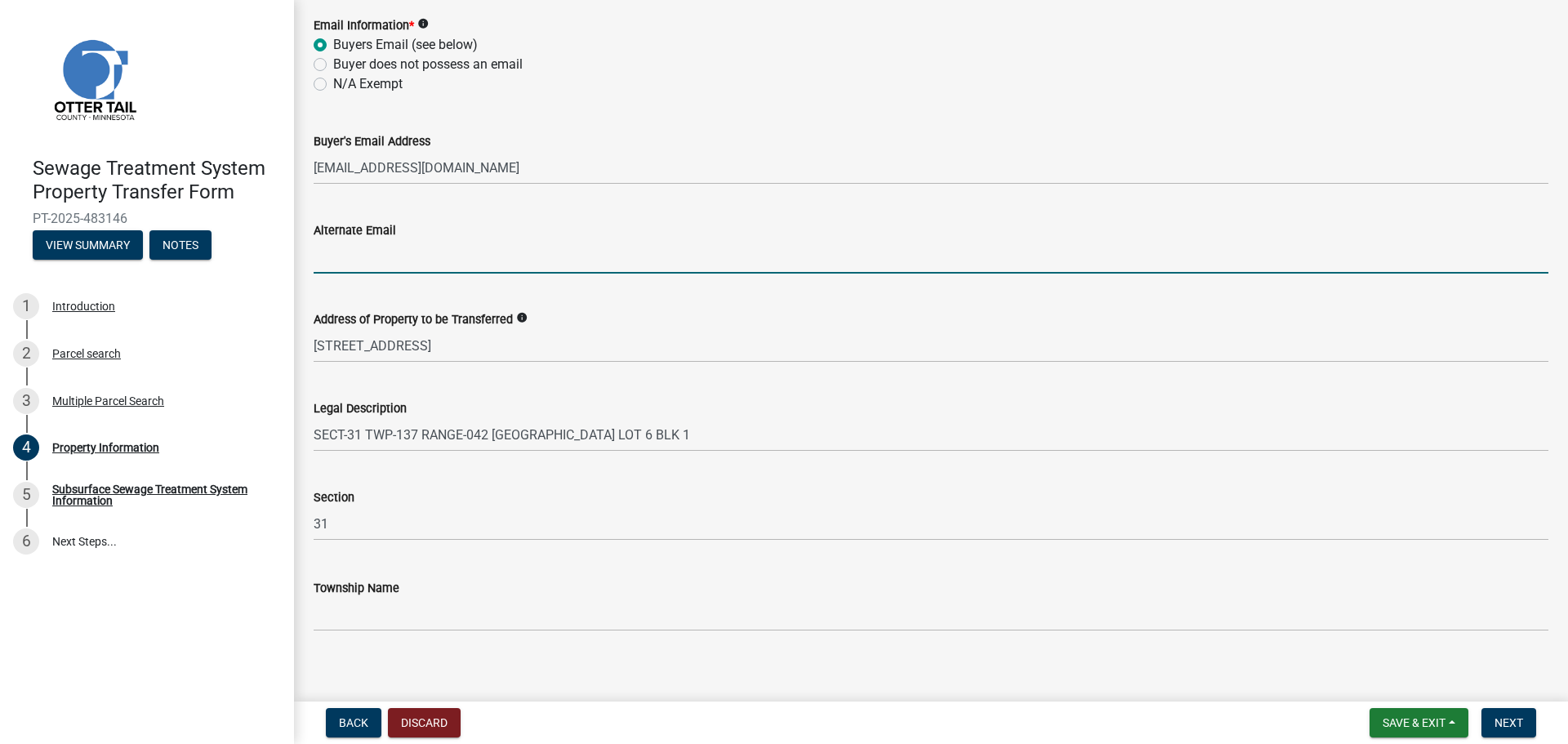
scroll to position [732, 0]
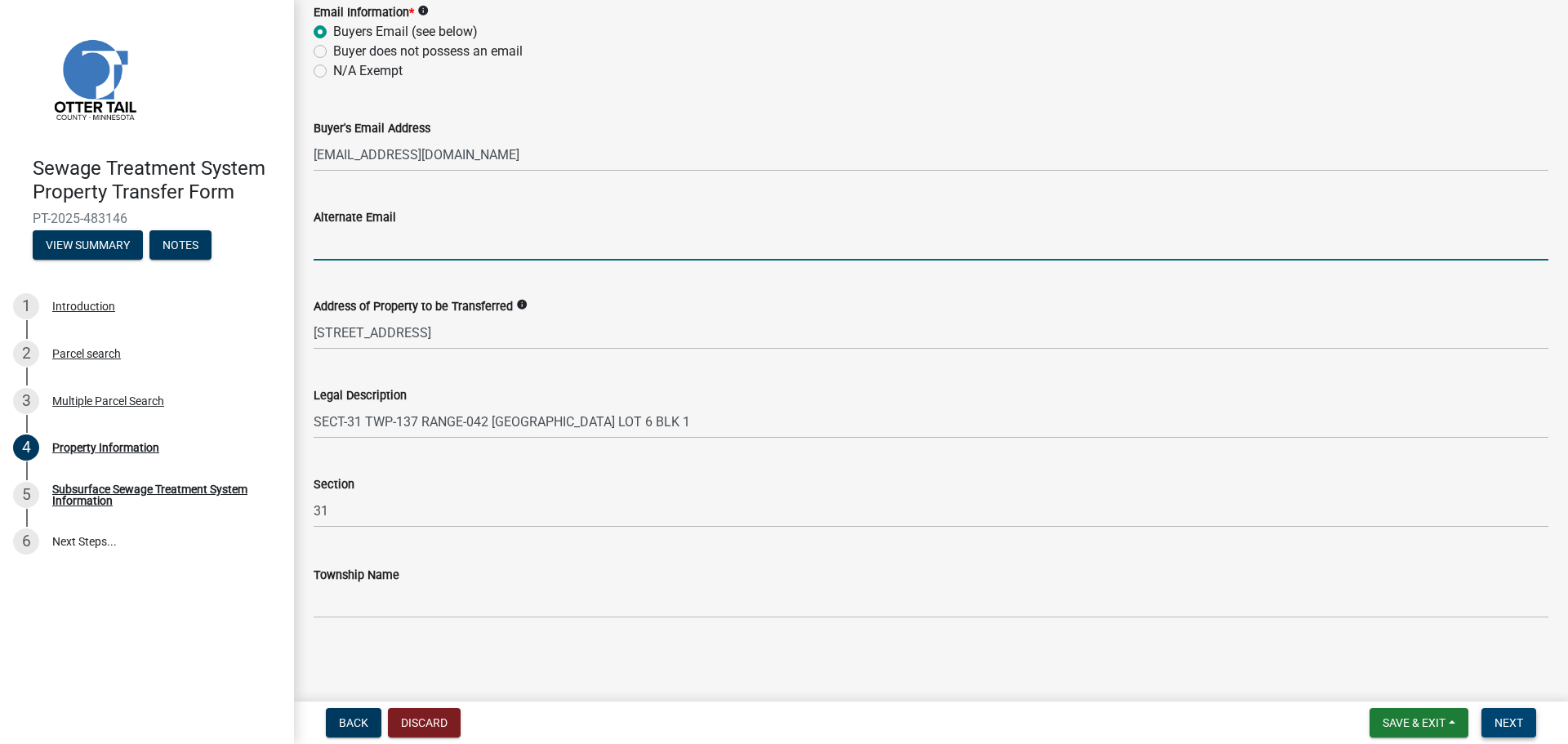
click at [1525, 722] on button "Next" at bounding box center [1509, 722] width 55 height 29
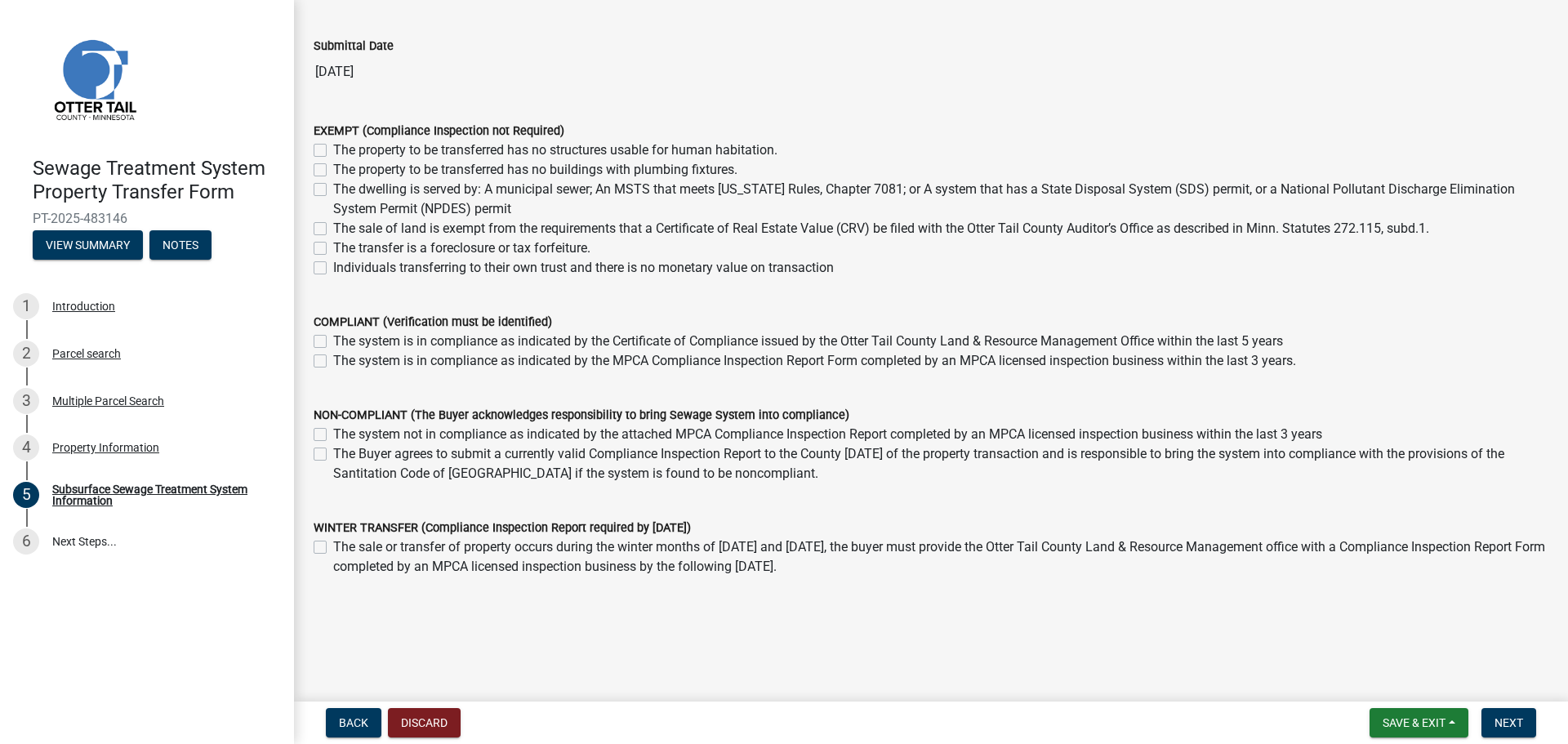
scroll to position [117, 0]
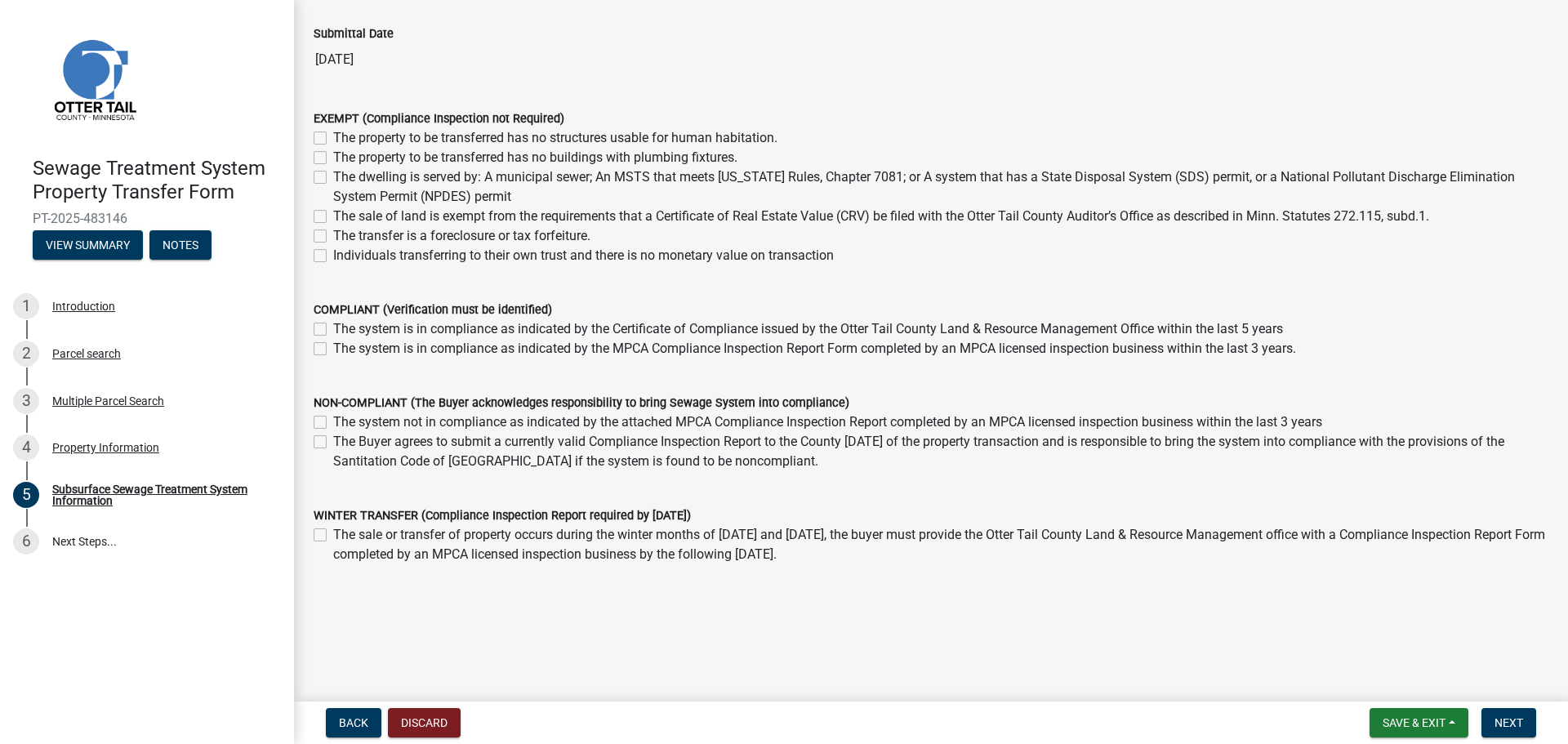
click at [333, 423] on label "The system not in compliance as indicated by the attached MPCA Compliance Inspe…" at bounding box center [827, 422] width 989 height 20
click at [333, 423] on input "The system not in compliance as indicated by the attached MPCA Compliance Inspe…" at bounding box center [338, 417] width 10 height 10
checkbox input "true"
click at [333, 442] on label "The Buyer agrees to submit a currently valid Compliance Inspection Report to th…" at bounding box center [941, 451] width 1216 height 40
click at [333, 442] on input "The Buyer agrees to submit a currently valid Compliance Inspection Report to th…" at bounding box center [338, 436] width 10 height 10
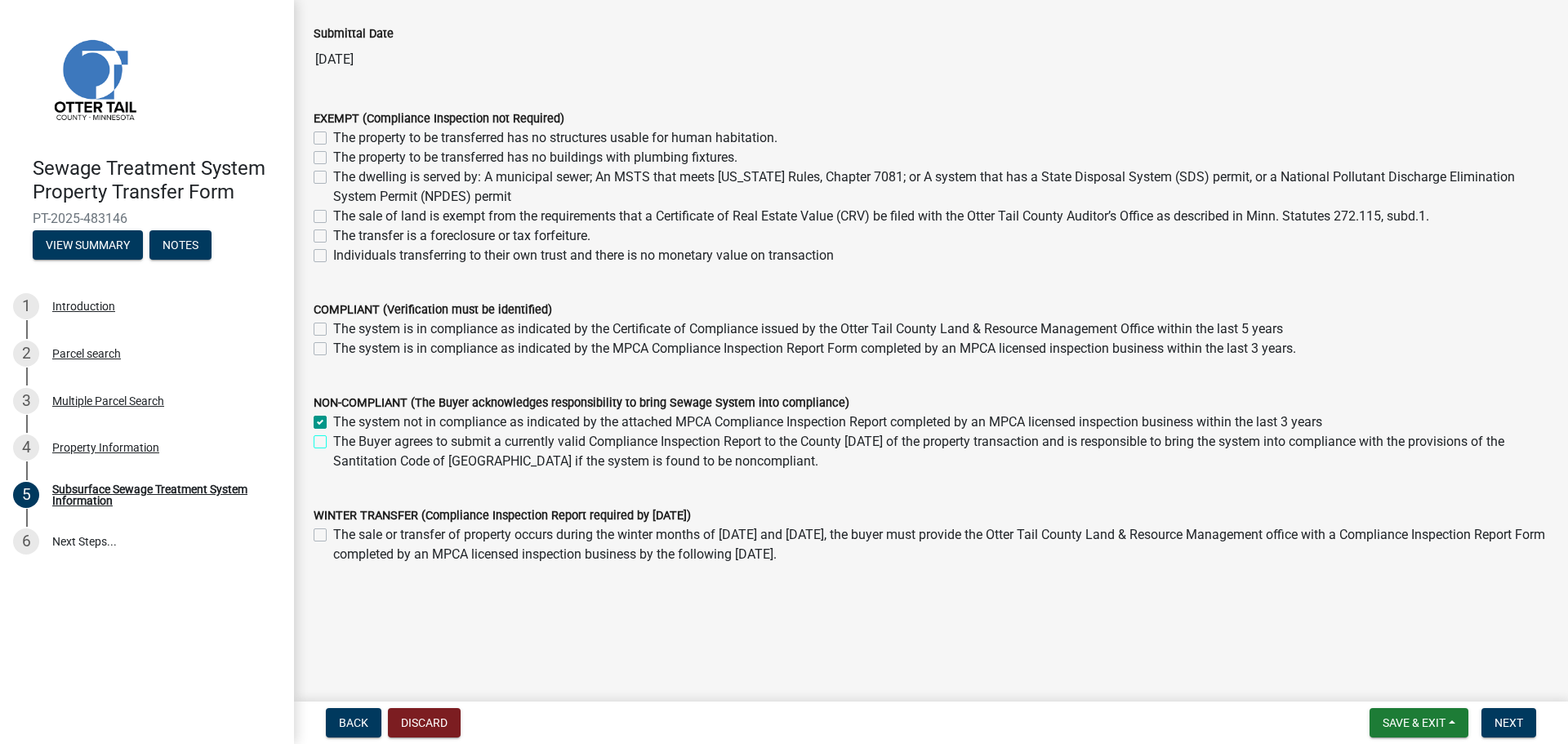
checkbox input "true"
click at [333, 443] on label "The Buyer agrees to submit a currently valid Compliance Inspection Report to th…" at bounding box center [941, 451] width 1216 height 40
click at [333, 443] on input "The Buyer agrees to submit a currently valid Compliance Inspection Report to th…" at bounding box center [338, 436] width 10 height 10
checkbox input "false"
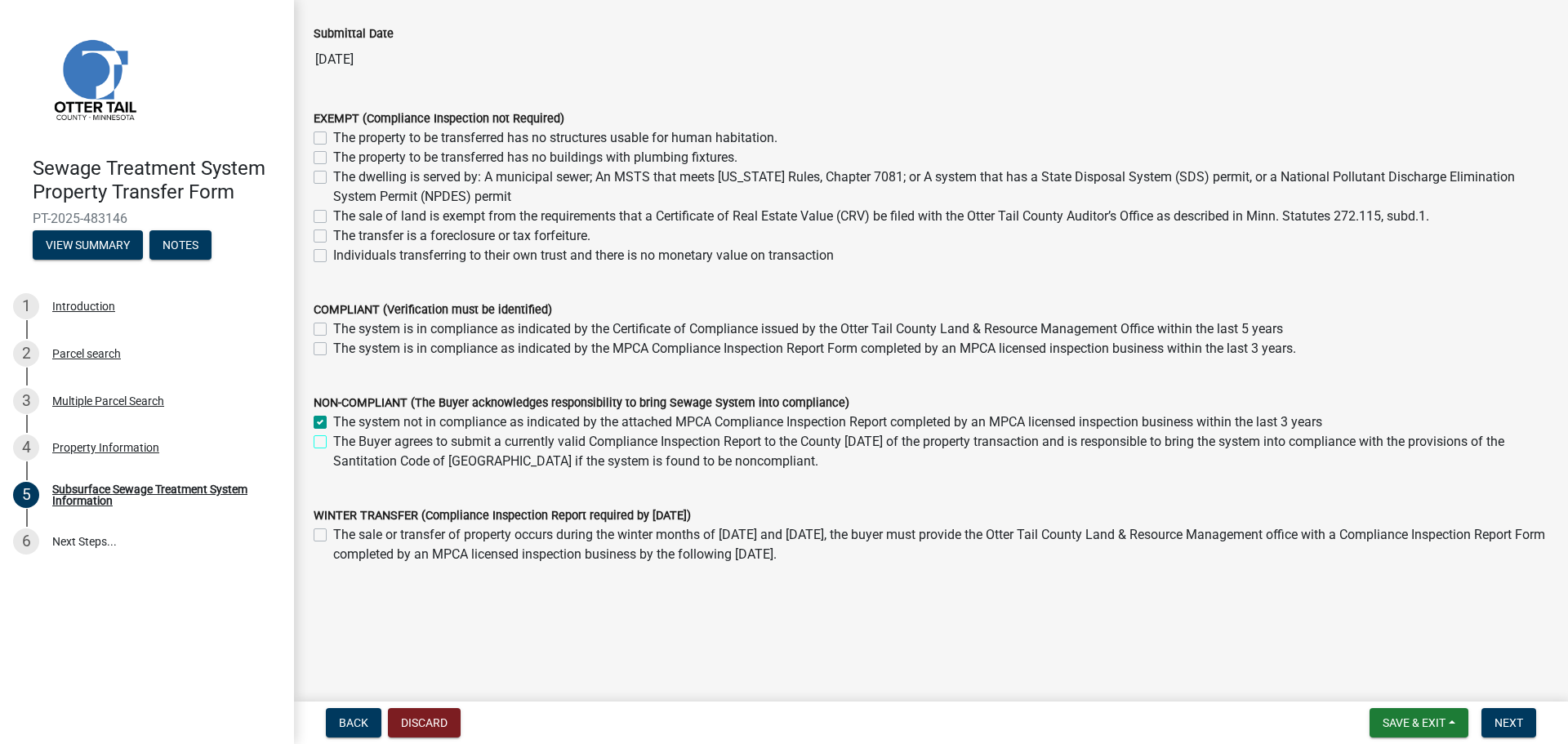
checkbox input "true"
checkbox input "false"
click at [1503, 721] on span "Next" at bounding box center [1508, 722] width 28 height 13
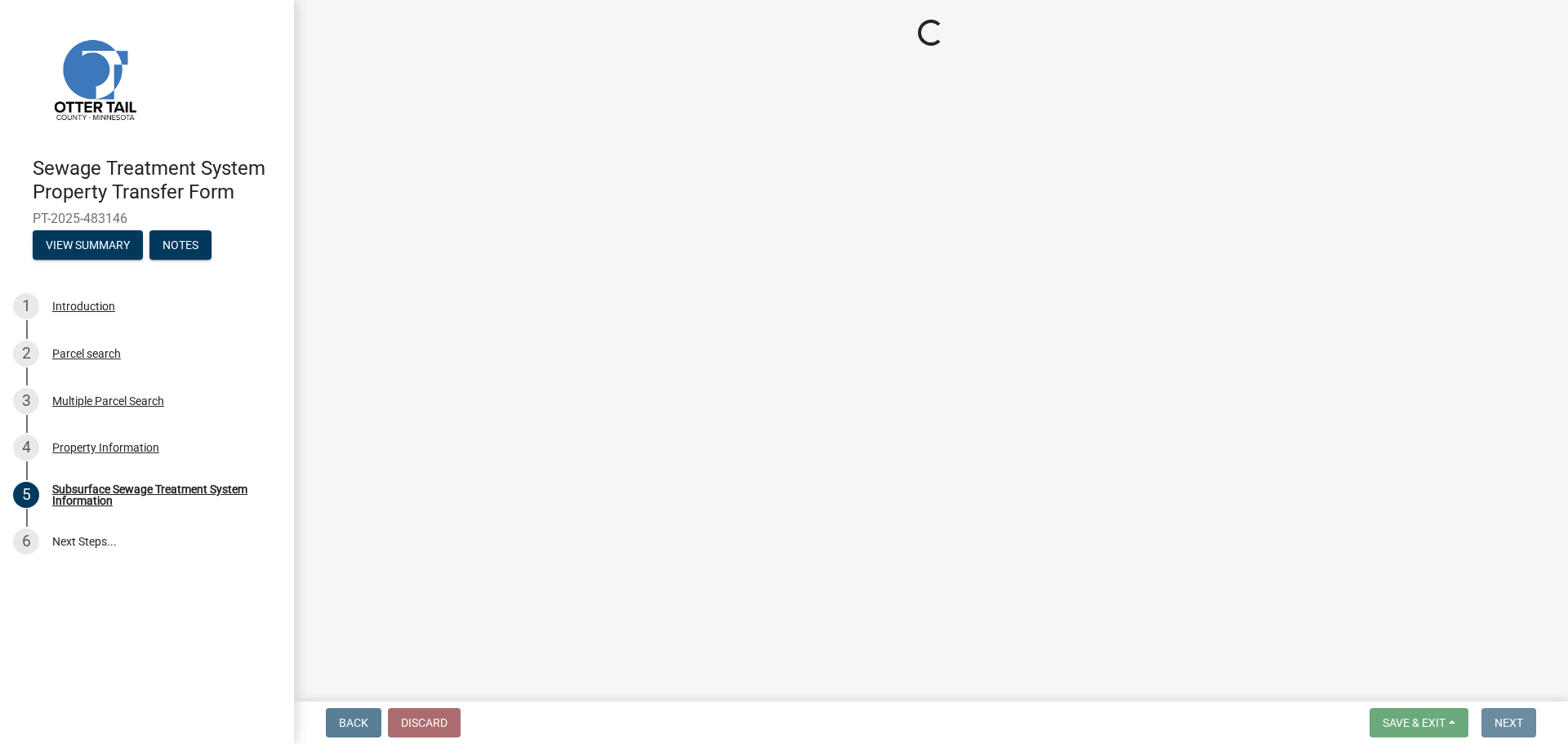
scroll to position [0, 0]
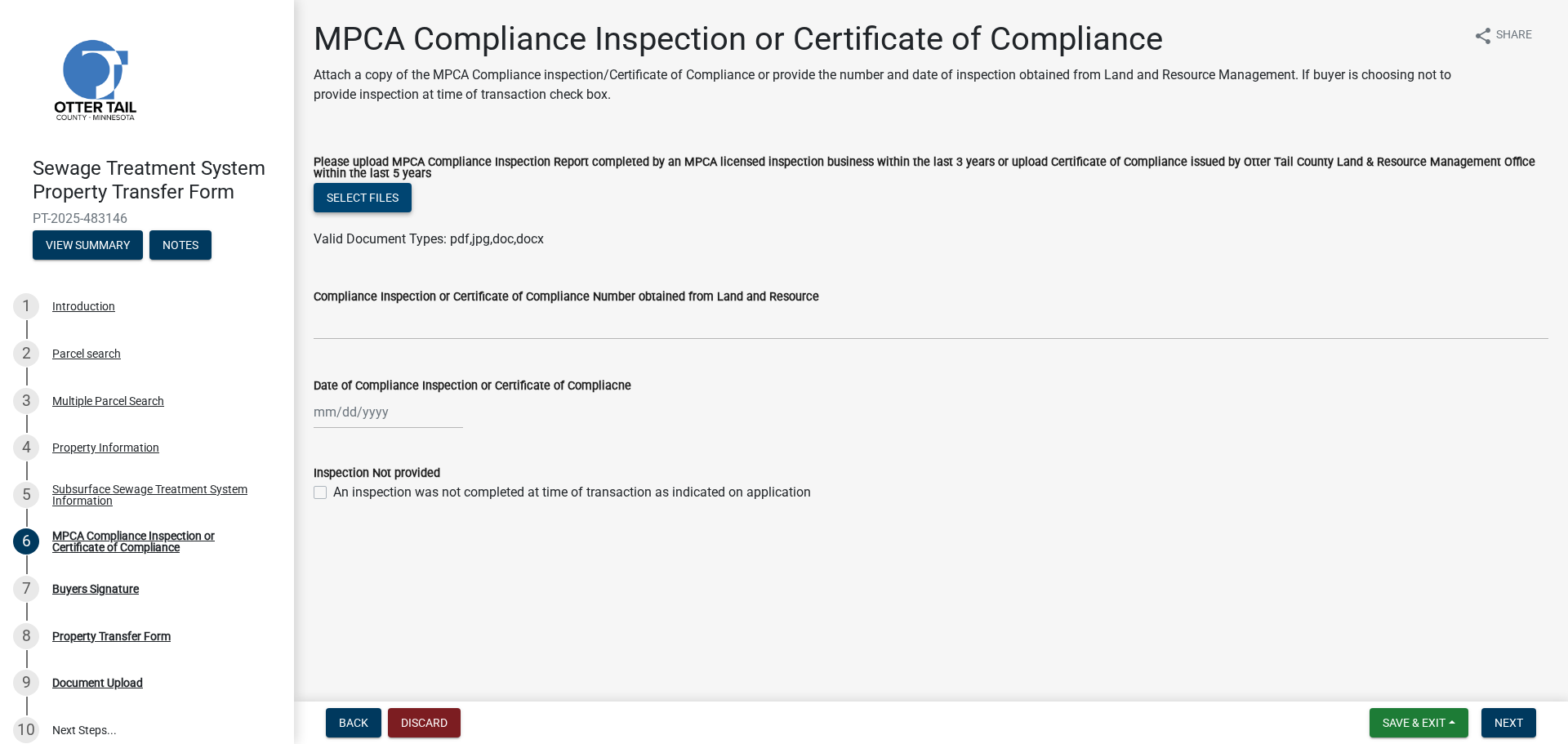
click at [377, 201] on button "Select files" at bounding box center [363, 197] width 98 height 29
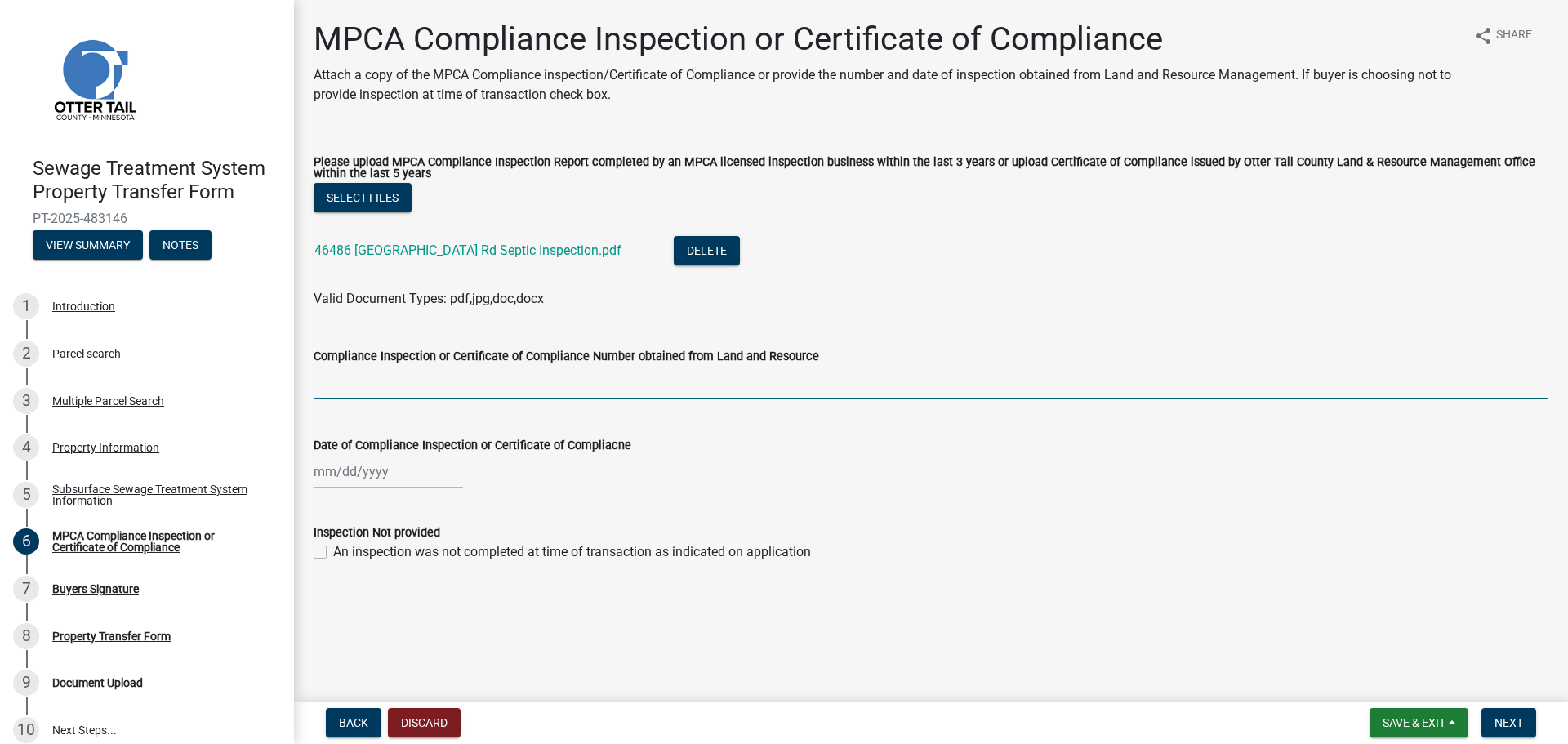
click at [339, 396] on input "Compliance Inspection or Certificate of Compliance Number obtained from Land an…" at bounding box center [930, 381] width 1235 height 33
click at [460, 386] on input "Compliance Inspection or Certificate of Compliance Number obtained from Land an…" at bounding box center [930, 381] width 1235 height 33
click at [342, 475] on div at bounding box center [388, 471] width 149 height 33
select select "9"
select select "2025"
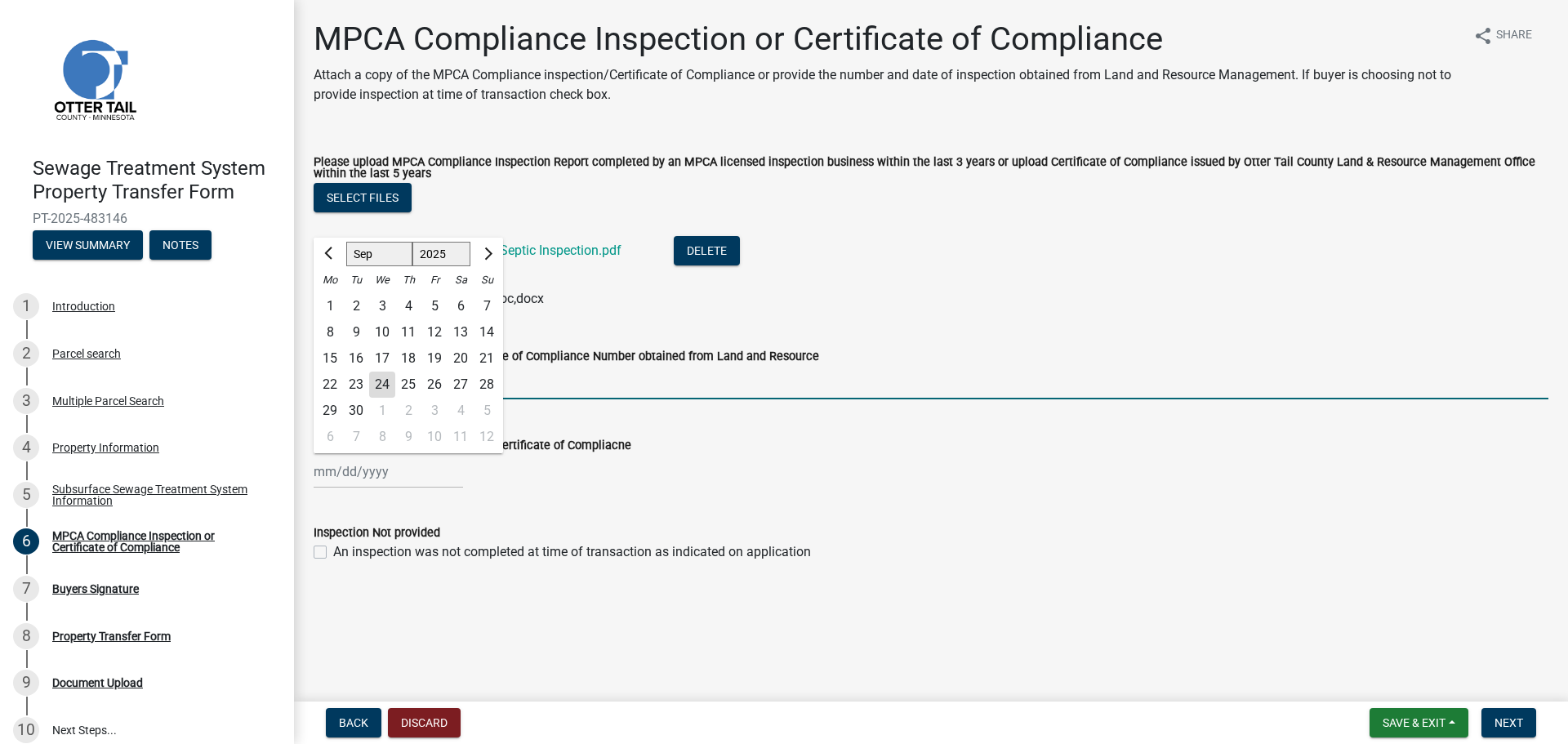
click at [637, 387] on input "Compliance Inspection or Certificate of Compliance Number obtained from Land an…" at bounding box center [930, 381] width 1235 height 33
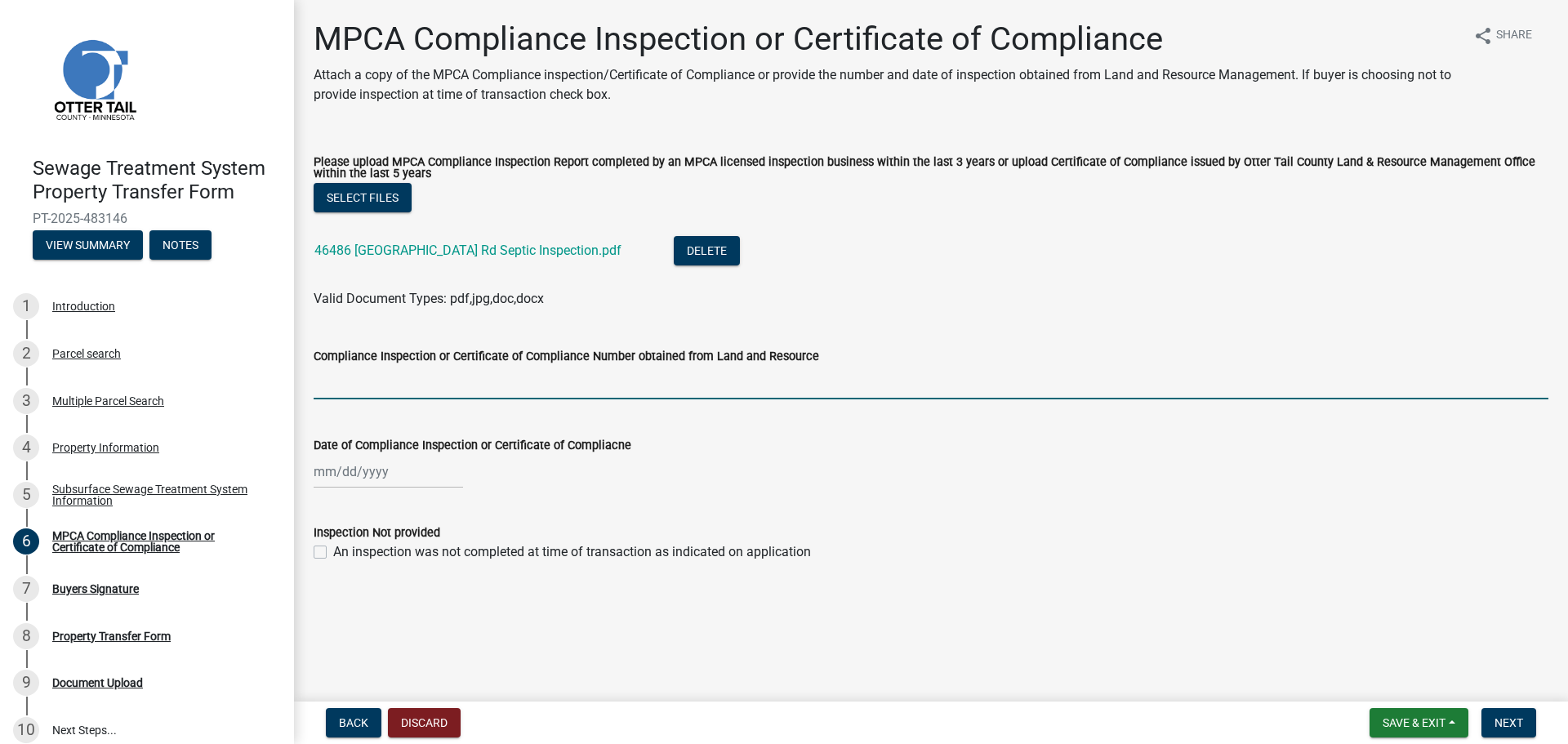
select select "9"
select select "2025"
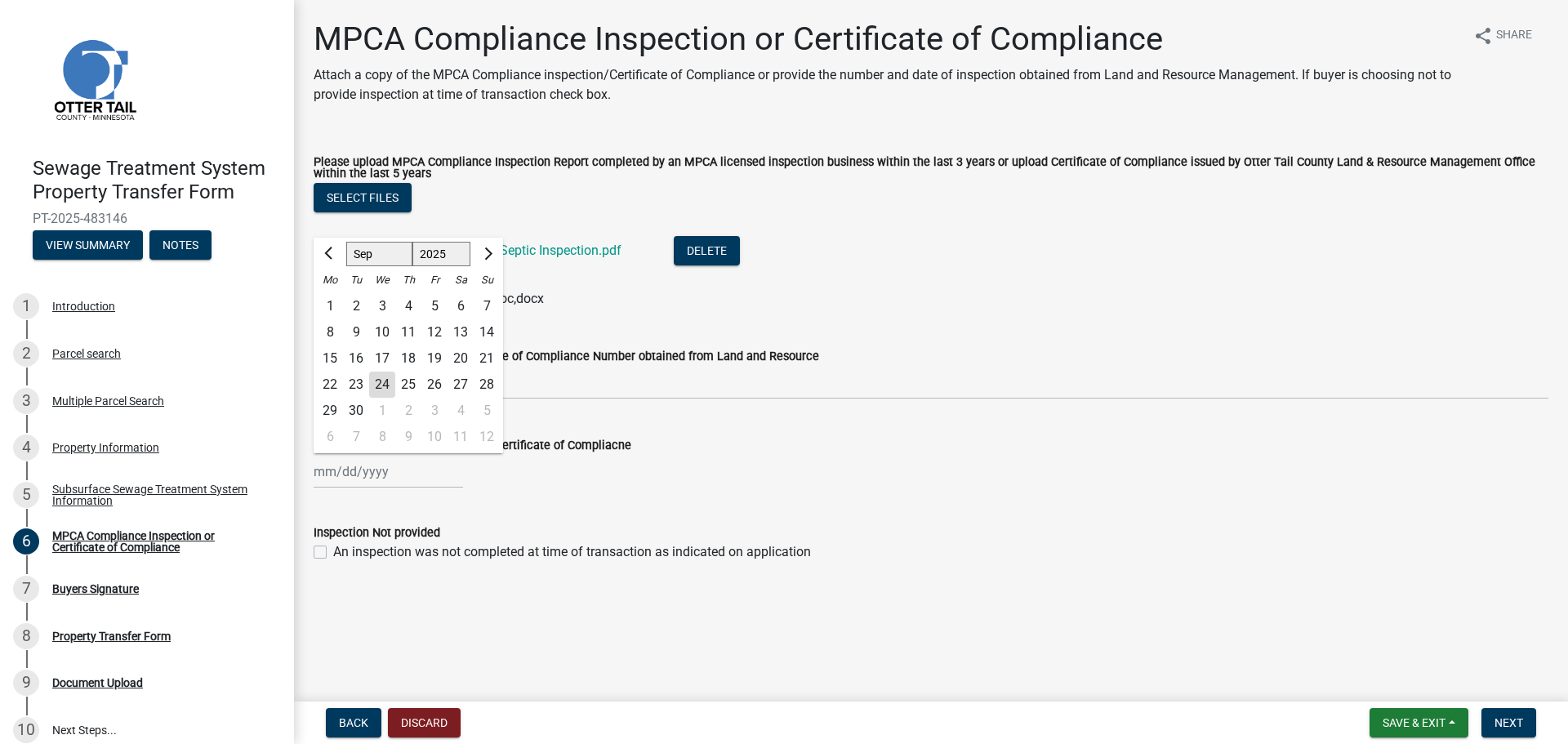
click at [337, 475] on input "Date of Compliance Inspection or Certificate of Compliacne" at bounding box center [388, 471] width 149 height 33
click at [328, 248] on button "Previous month" at bounding box center [330, 254] width 20 height 26
select select "8"
click at [377, 357] on div "13" at bounding box center [383, 359] width 26 height 26
type input "[DATE]"
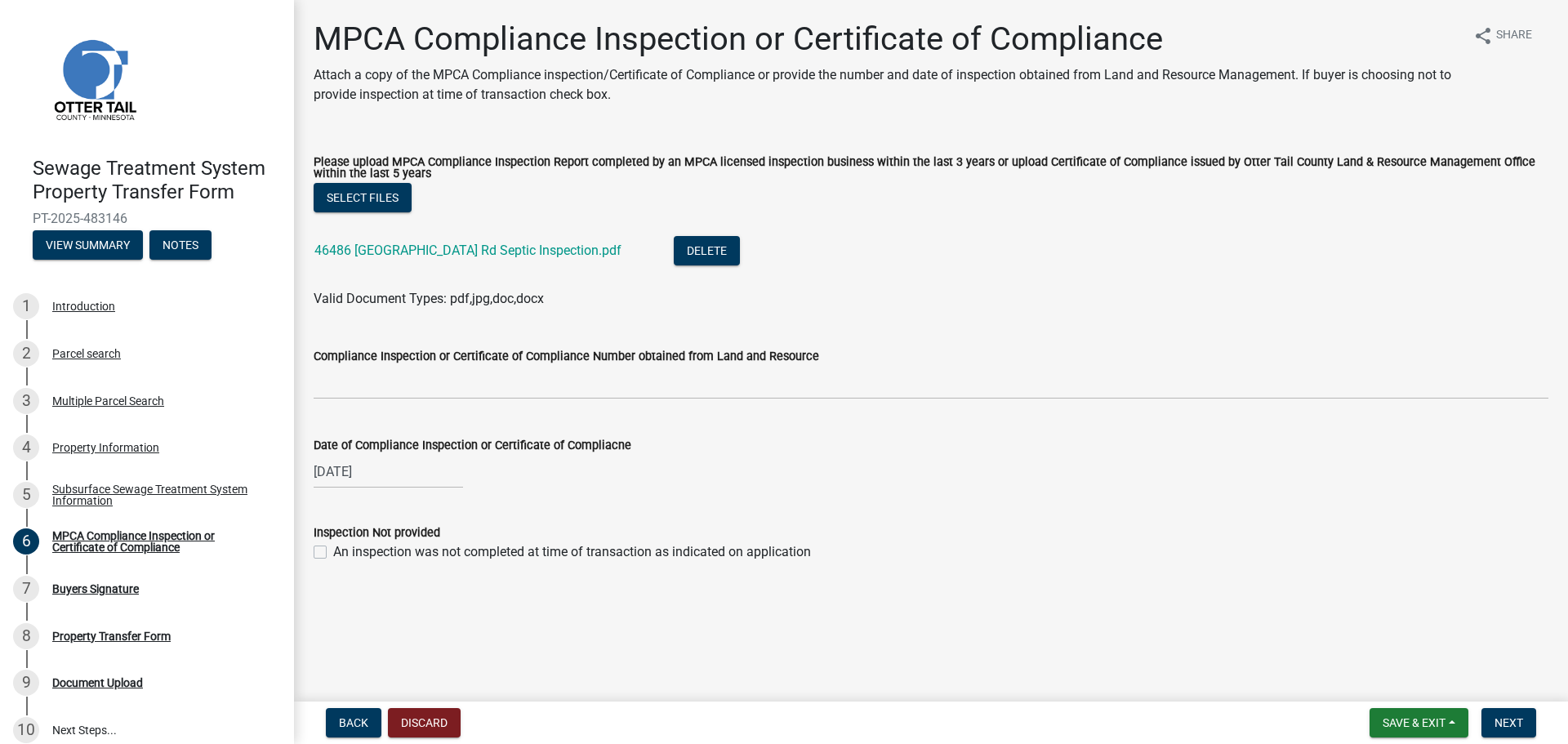
click at [385, 601] on main "MPCA Compliance Inspection or Certificate of Compliance Attach a copy of the MP…" at bounding box center [930, 347] width 1274 height 695
click at [1498, 721] on span "Next" at bounding box center [1508, 722] width 28 height 13
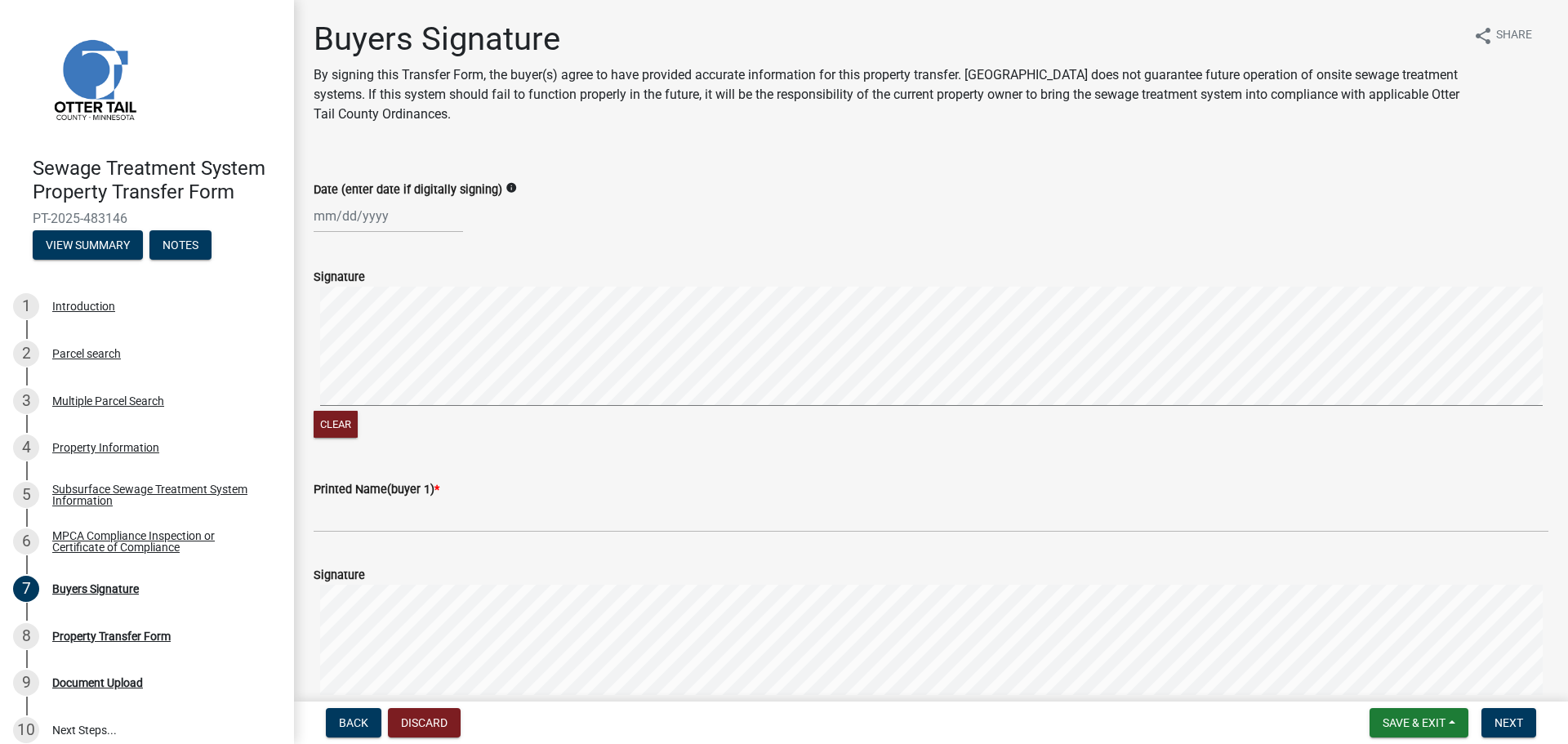
select select "9"
select select "2025"
click at [329, 228] on div "[PERSON_NAME] Feb Mar Apr [PERSON_NAME][DATE] Oct Nov [DATE] 1526 1527 1528 152…" at bounding box center [388, 215] width 149 height 33
click at [380, 374] on div "24" at bounding box center [383, 381] width 26 height 26
type input "[DATE]"
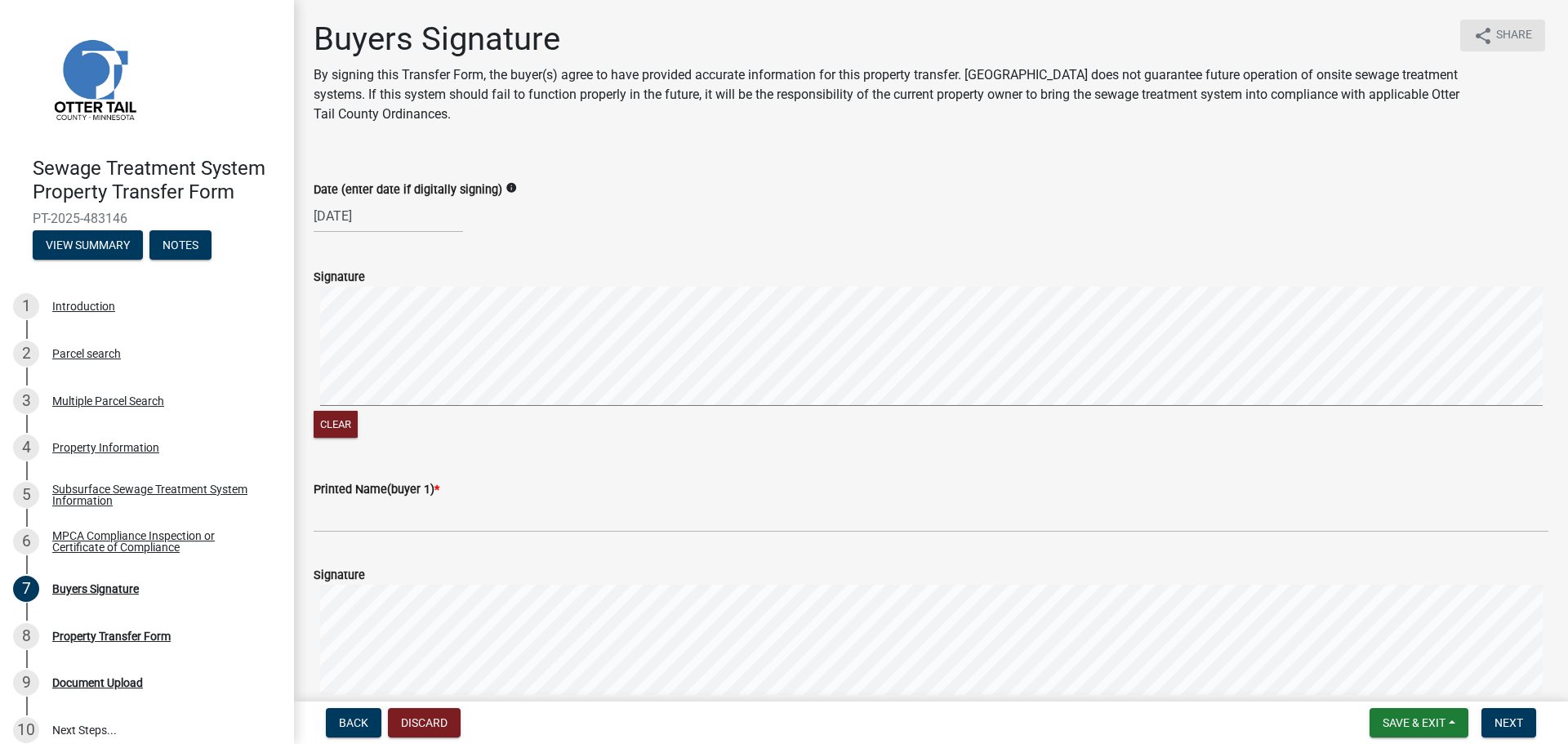
click at [1483, 31] on button "share Share" at bounding box center [1503, 36] width 85 height 32
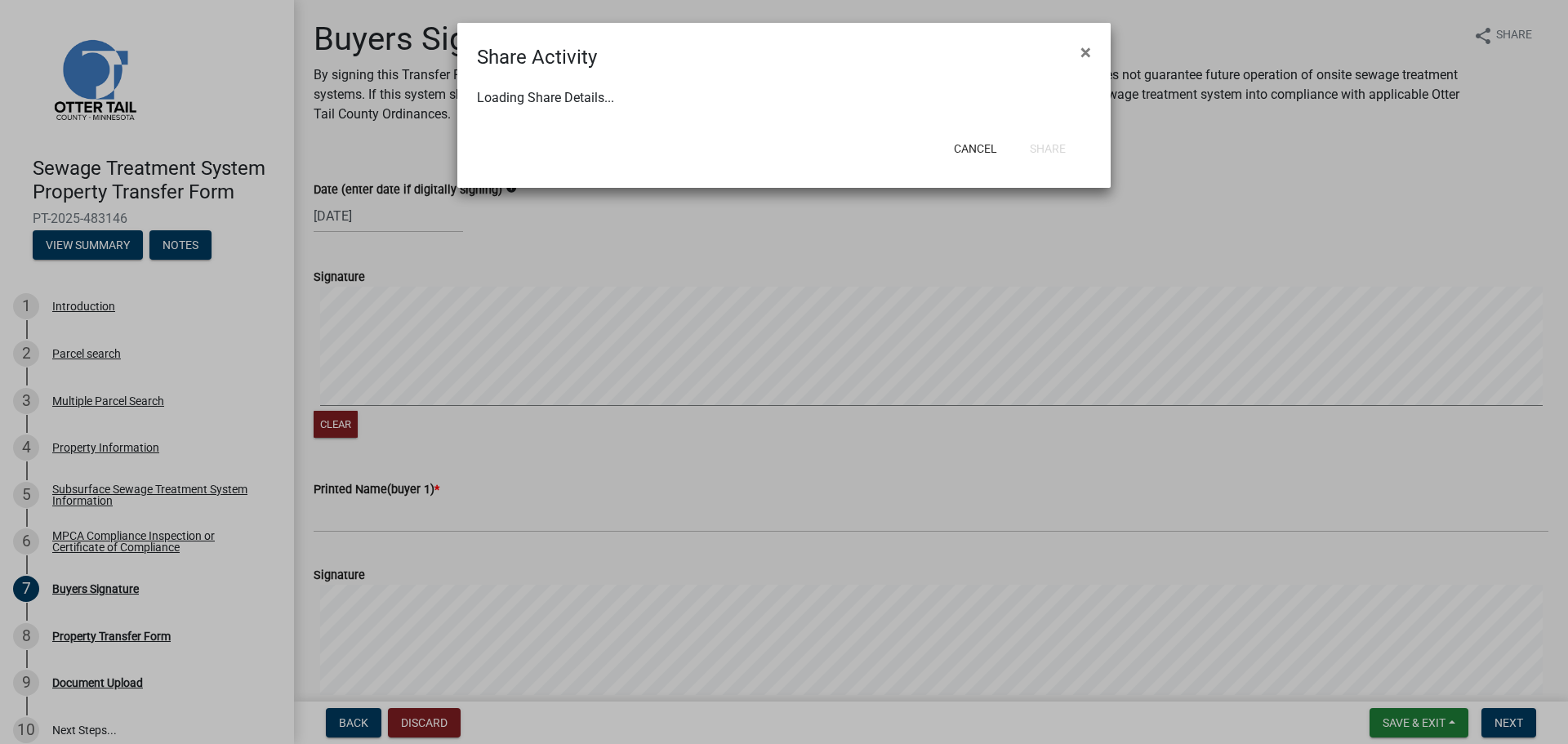
select select "1"
select select "0"
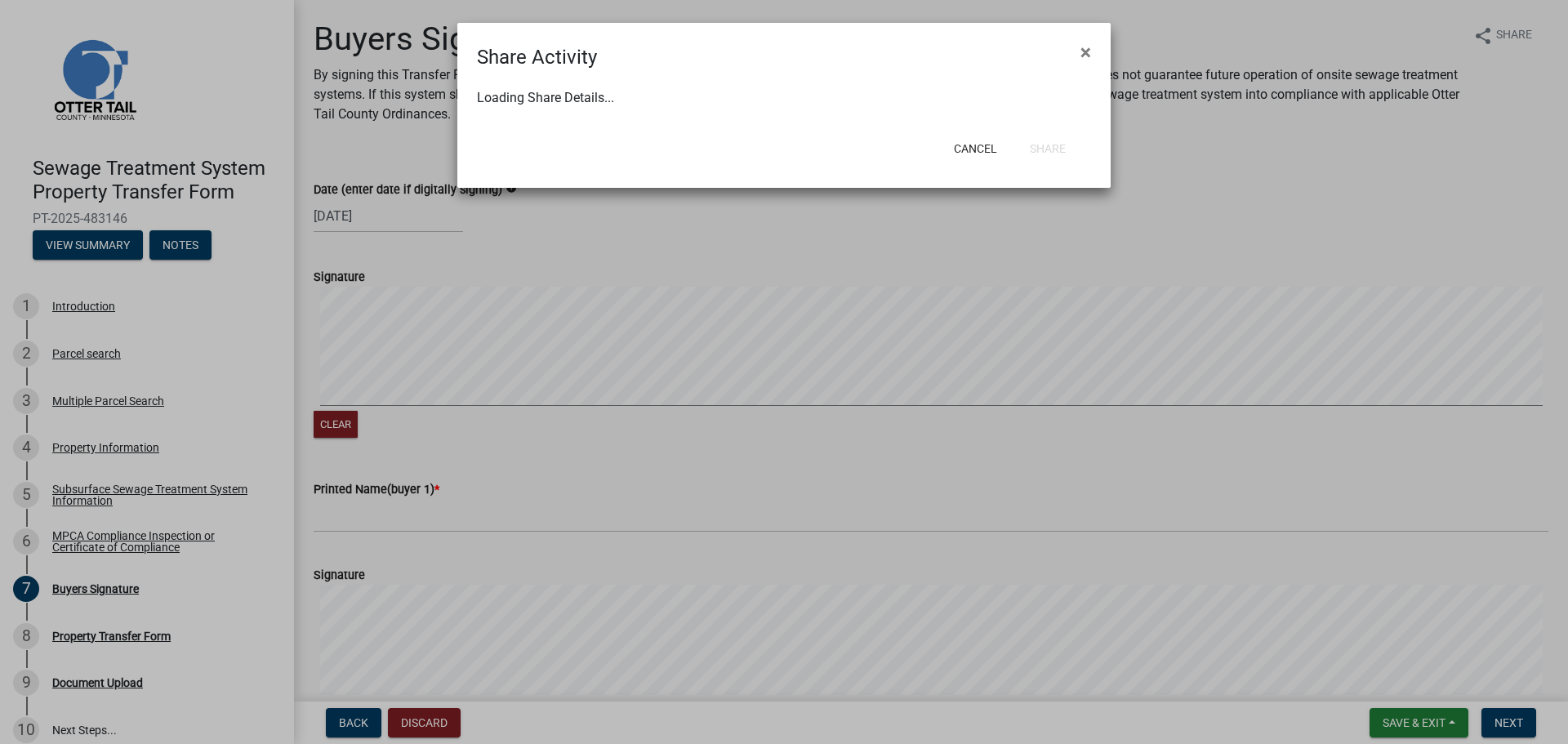
select select "0"
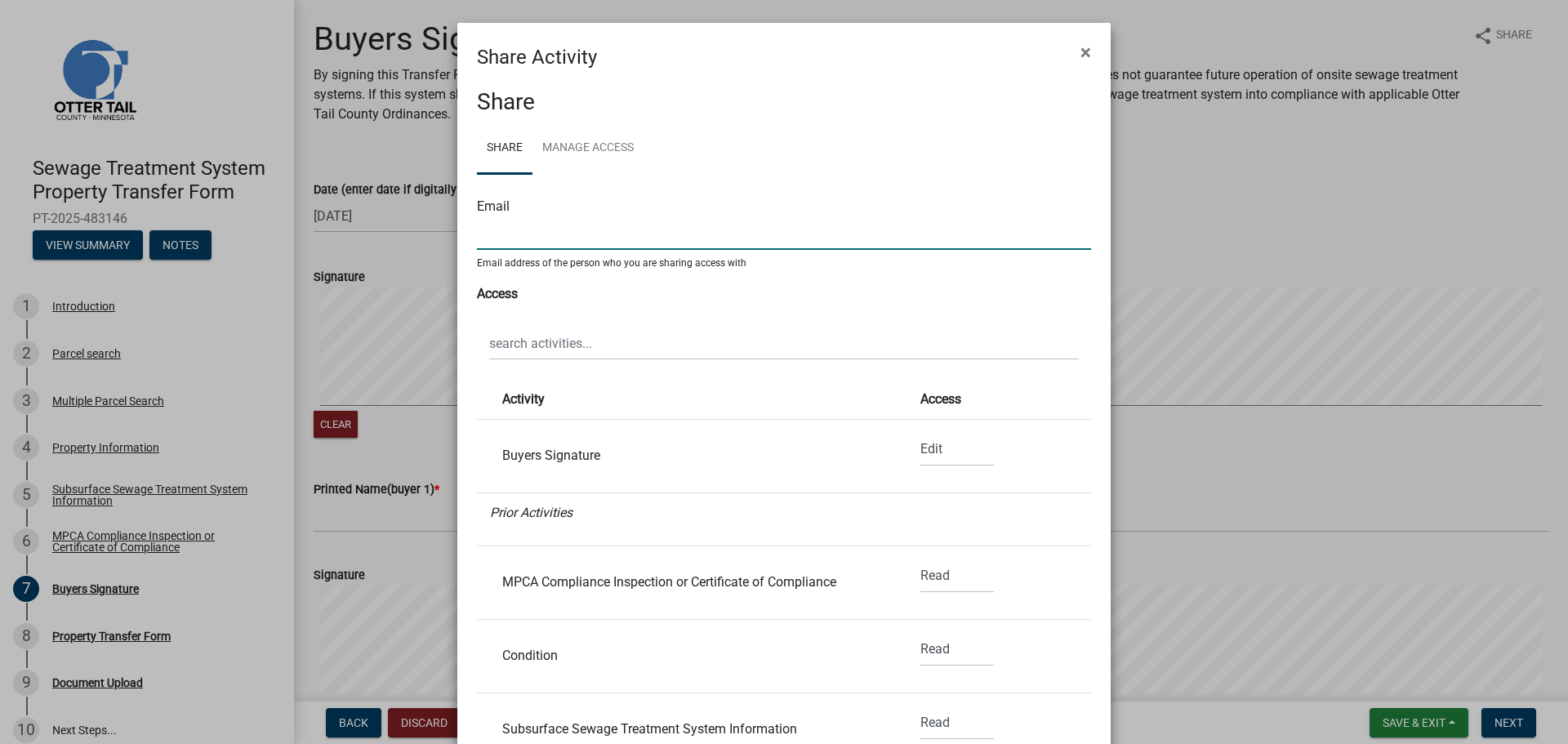
click at [515, 240] on input "text" at bounding box center [784, 232] width 614 height 33
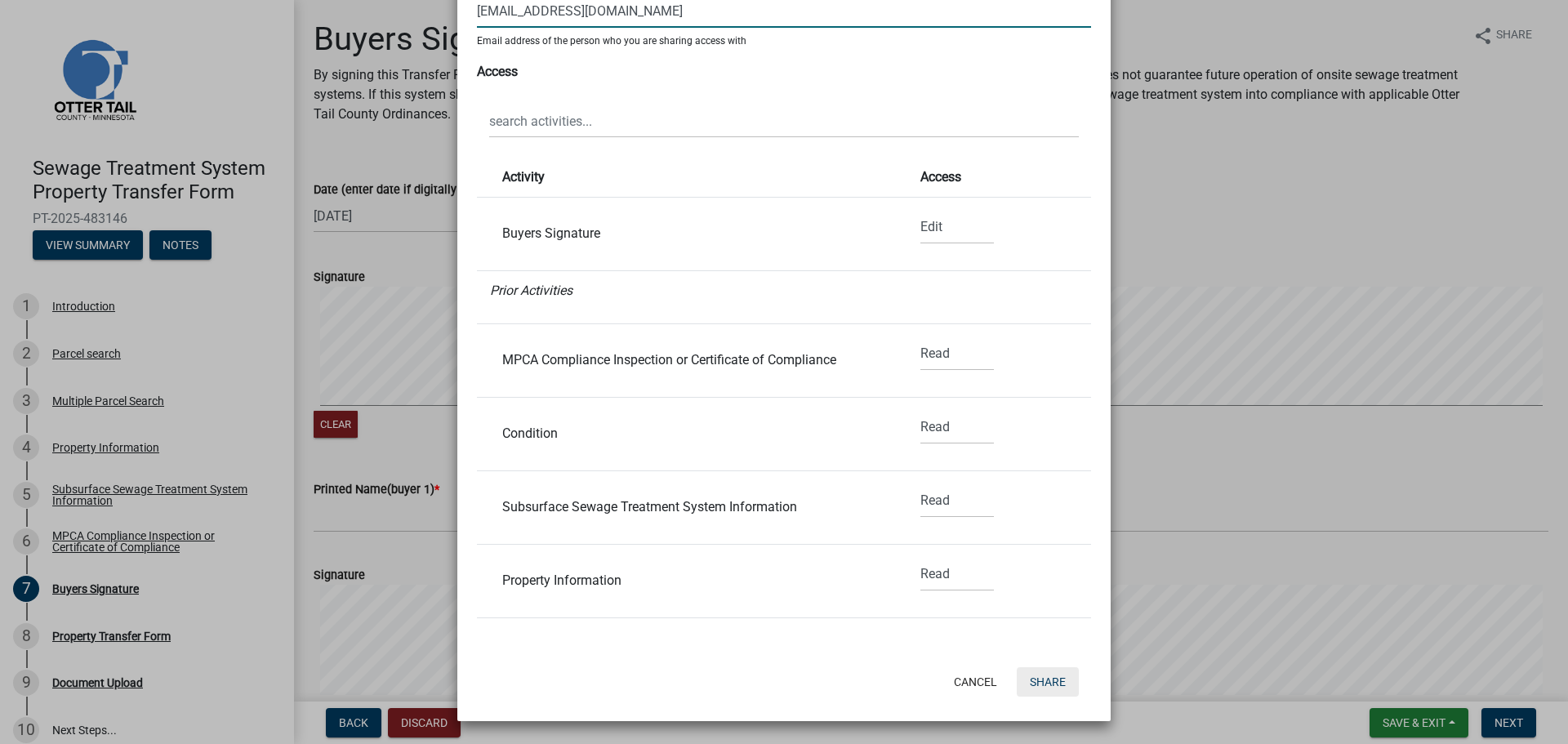
type input "[EMAIL_ADDRESS][DOMAIN_NAME]"
click at [1043, 672] on button "Share" at bounding box center [1048, 681] width 62 height 29
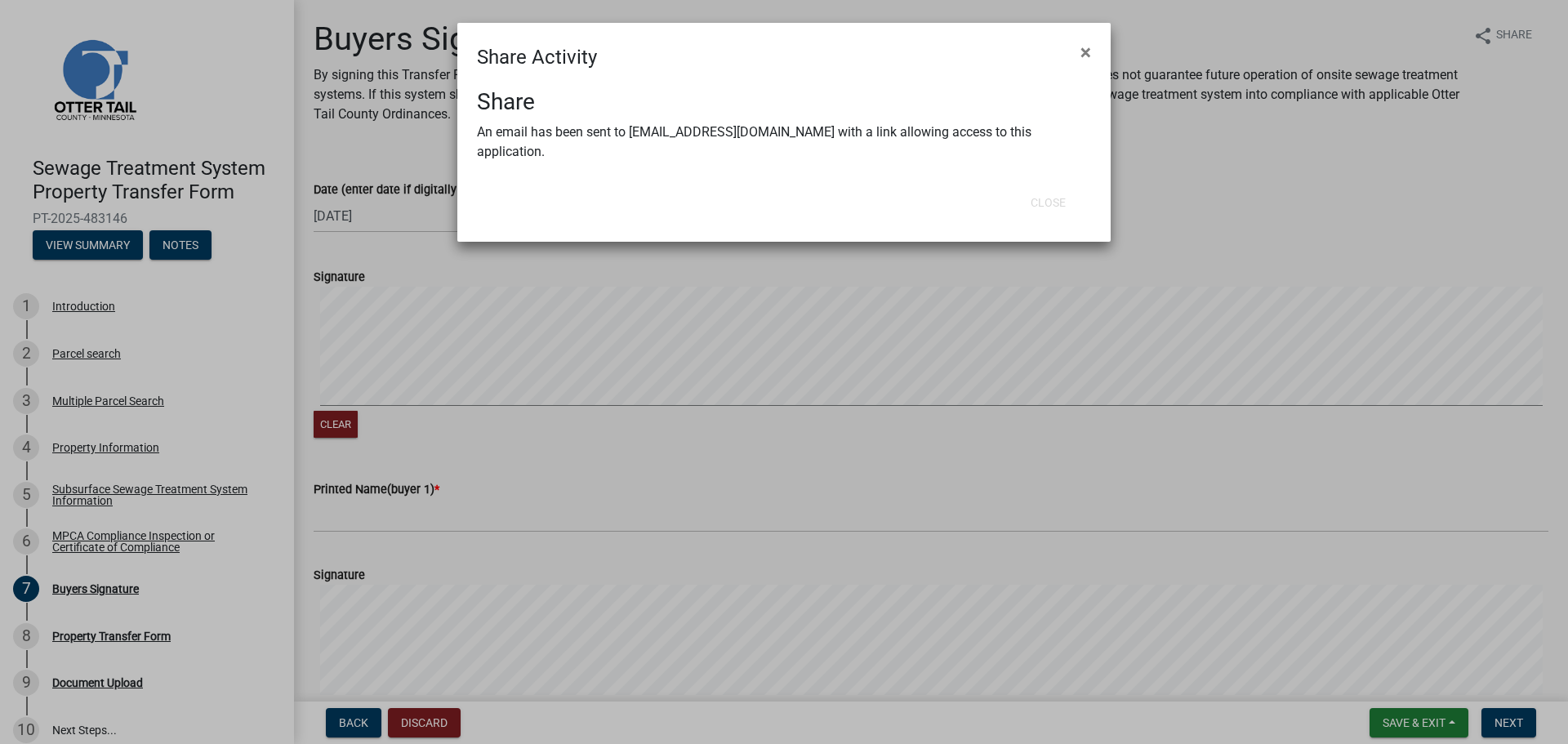
click at [852, 268] on ngb-modal-window "Share Activity × Share An email has been sent to [EMAIL_ADDRESS][DOMAIN_NAME] w…" at bounding box center [784, 372] width 1568 height 744
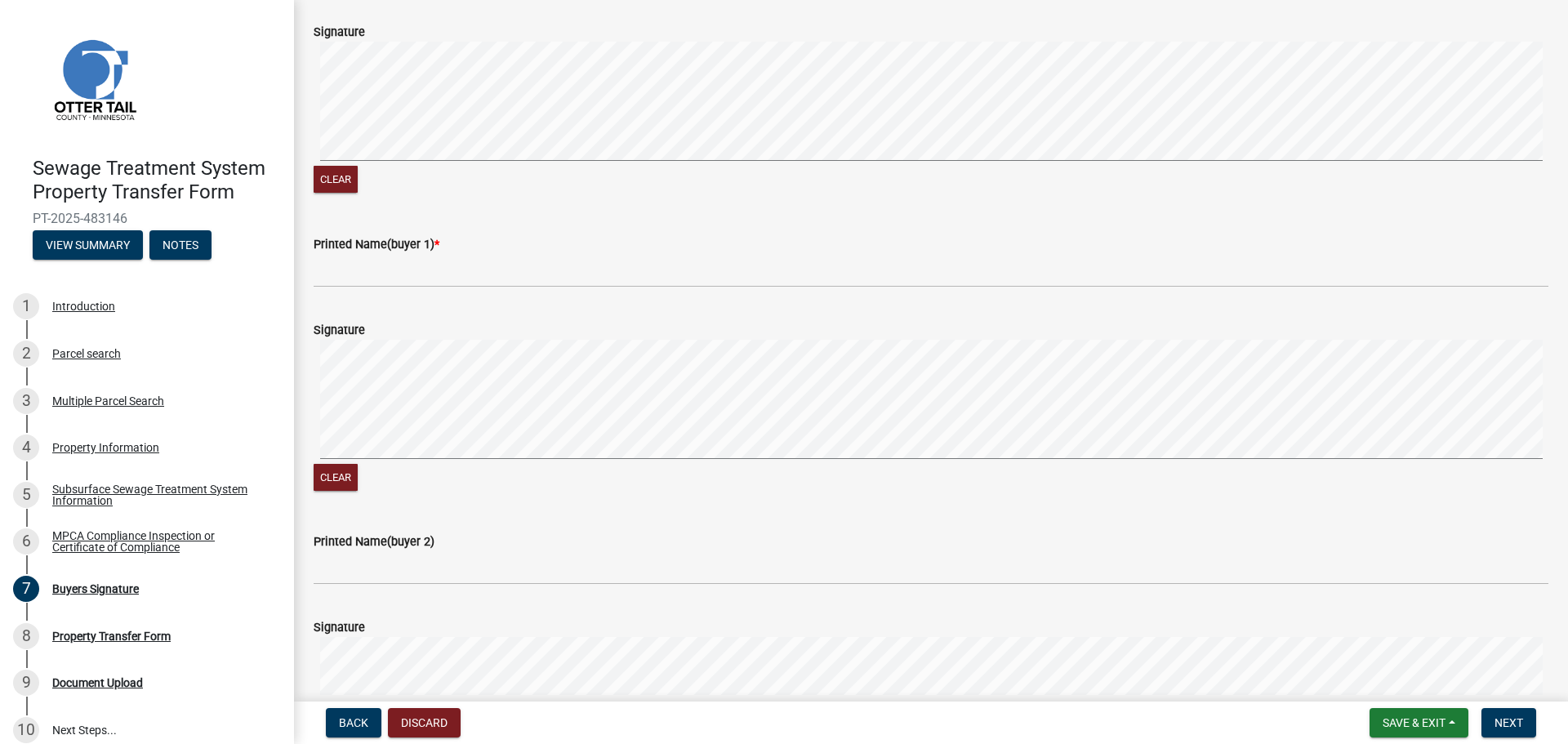
scroll to position [571, 0]
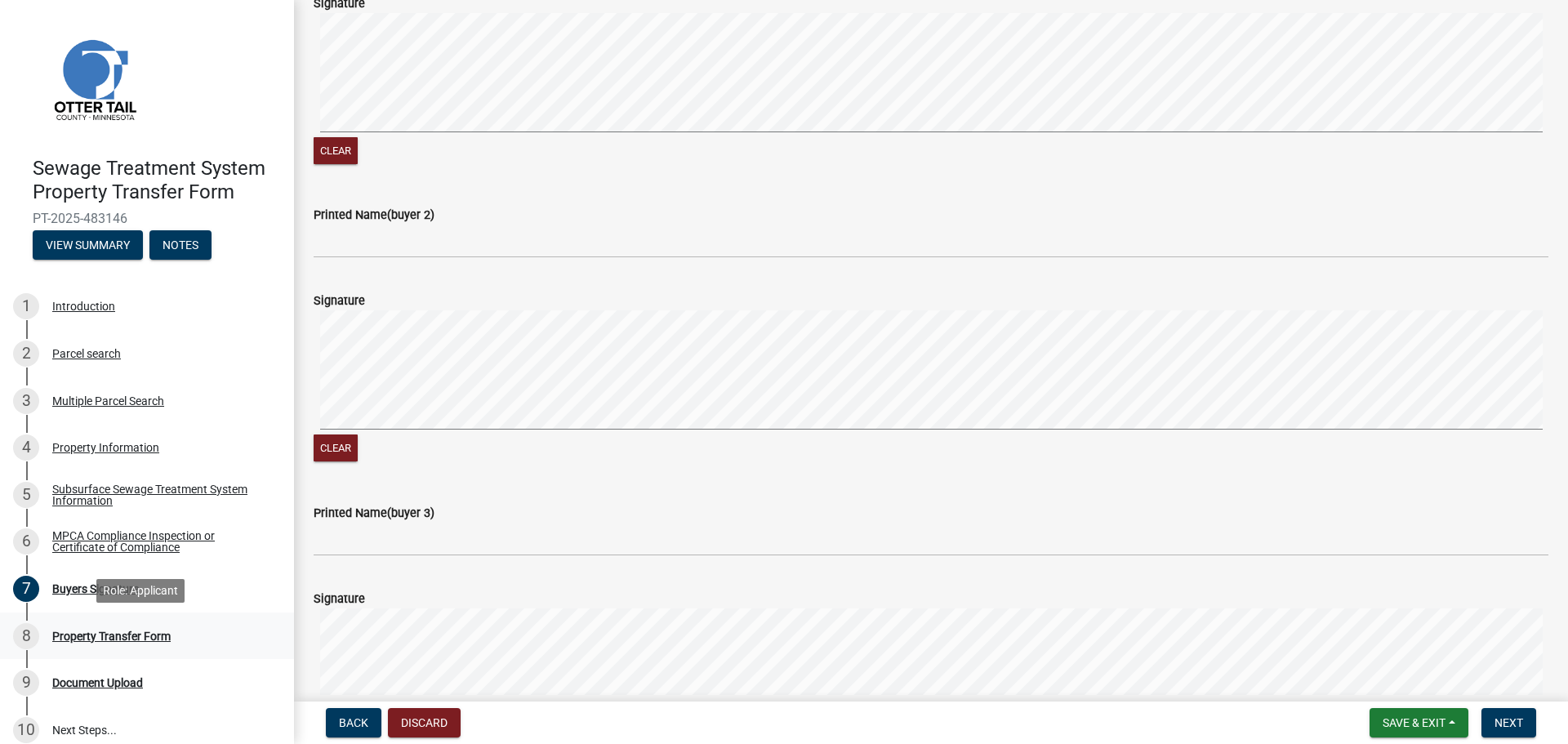
click at [166, 638] on div "Property Transfer Form" at bounding box center [111, 636] width 118 height 11
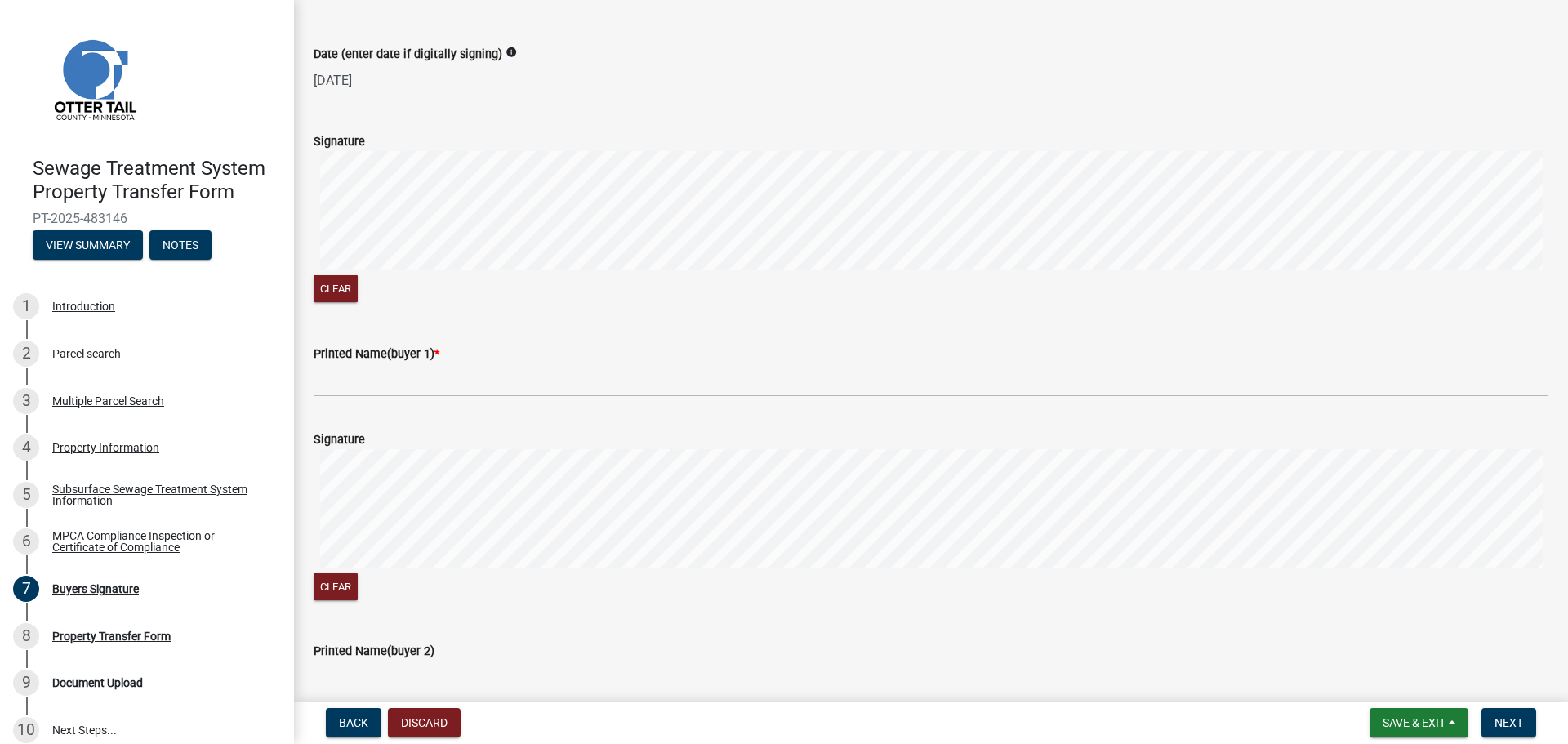
scroll to position [0, 0]
